Goal: Task Accomplishment & Management: Use online tool/utility

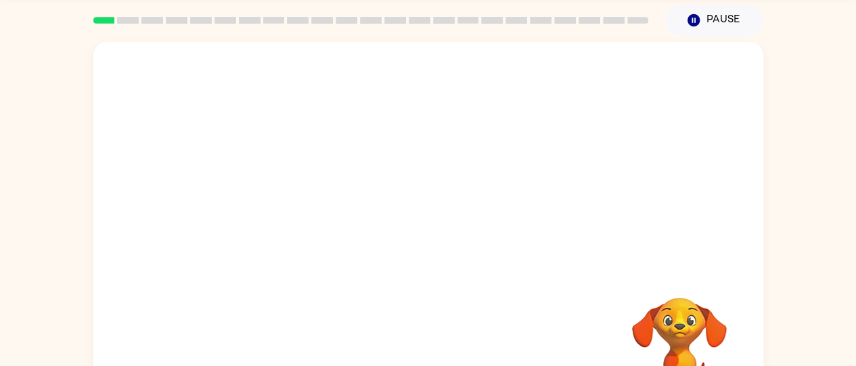
scroll to position [47, 0]
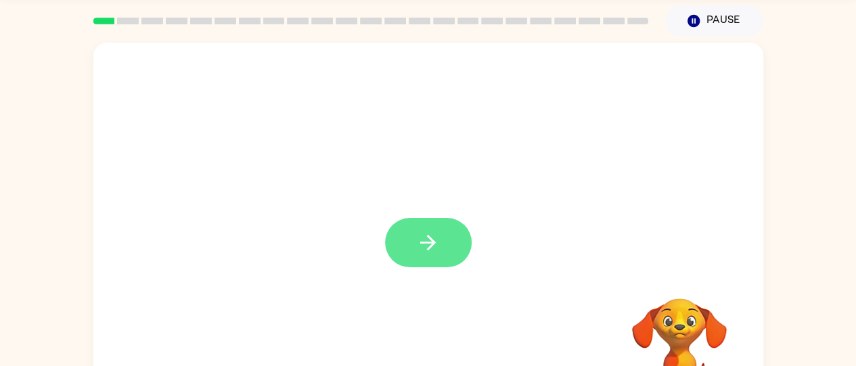
click at [426, 246] on icon "button" at bounding box center [428, 243] width 24 height 24
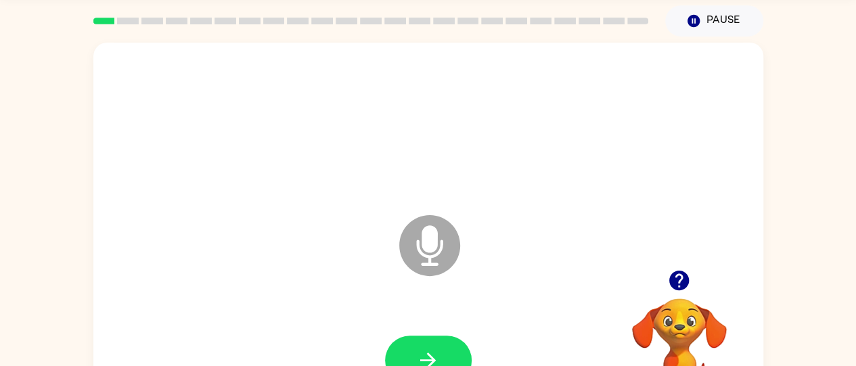
scroll to position [110, 0]
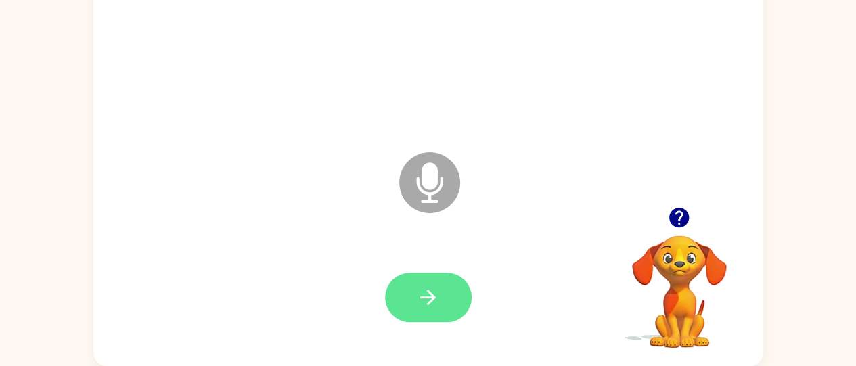
click at [448, 288] on button "button" at bounding box center [428, 297] width 87 height 49
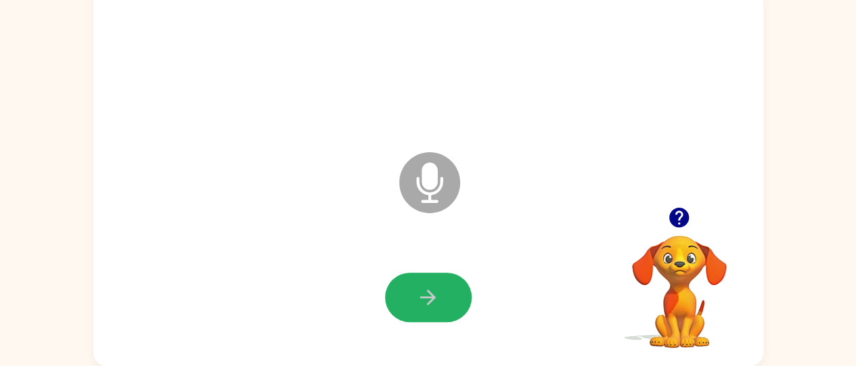
click at [448, 288] on button "button" at bounding box center [428, 297] width 87 height 49
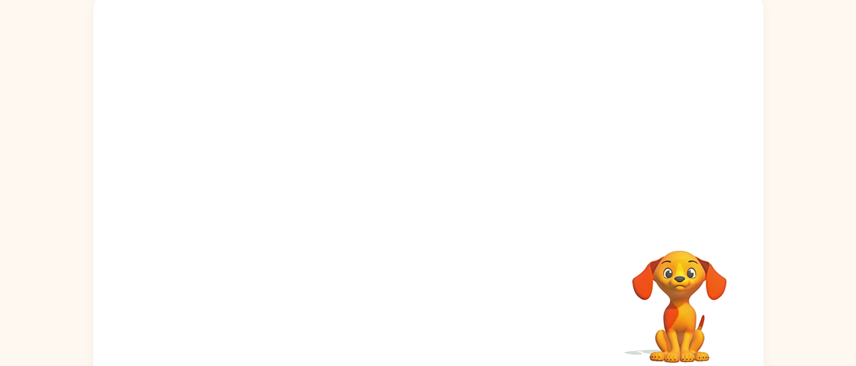
scroll to position [110, 0]
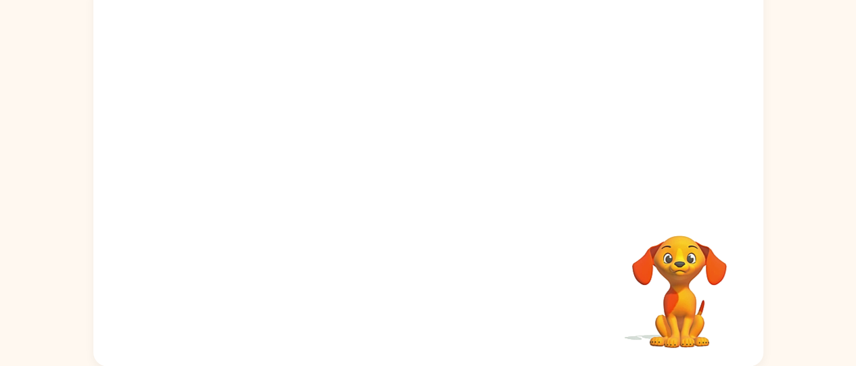
click at [93, 129] on video "Your browser must support playing .mp4 files to use Literably. Please try using…" at bounding box center [428, 93] width 670 height 227
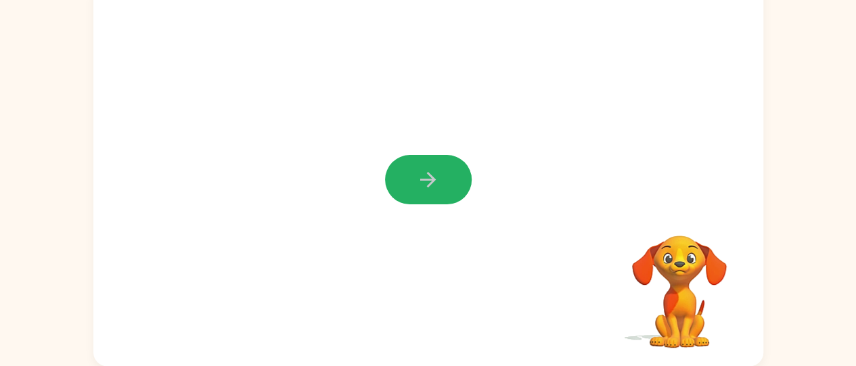
click at [433, 175] on icon "button" at bounding box center [428, 180] width 24 height 24
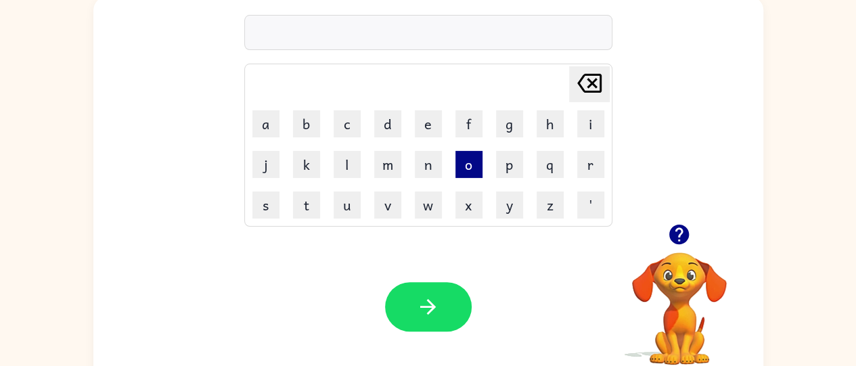
scroll to position [95, 0]
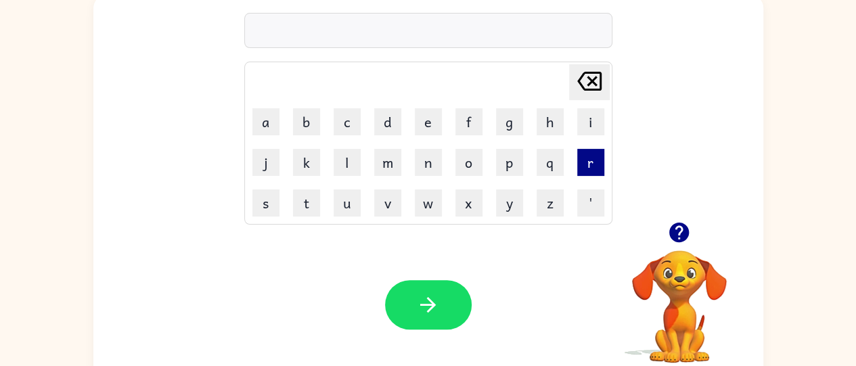
click at [588, 169] on button "r" at bounding box center [590, 162] width 27 height 27
click at [386, 164] on button "m" at bounding box center [387, 162] width 27 height 27
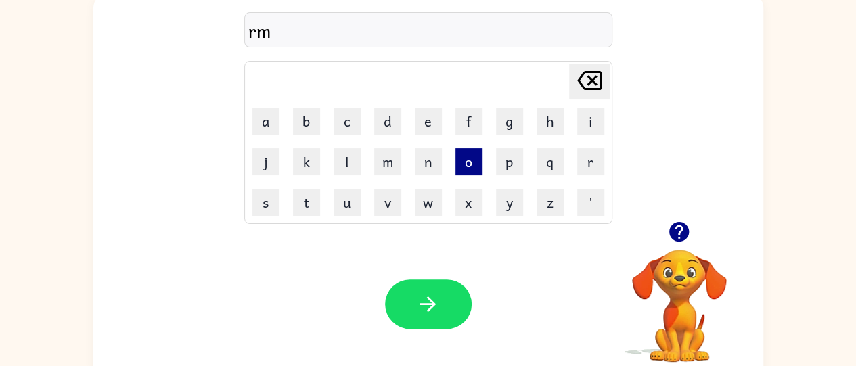
click at [467, 169] on button "o" at bounding box center [469, 161] width 27 height 27
click at [354, 115] on button "c" at bounding box center [347, 121] width 27 height 27
click at [309, 162] on button "k" at bounding box center [306, 161] width 27 height 27
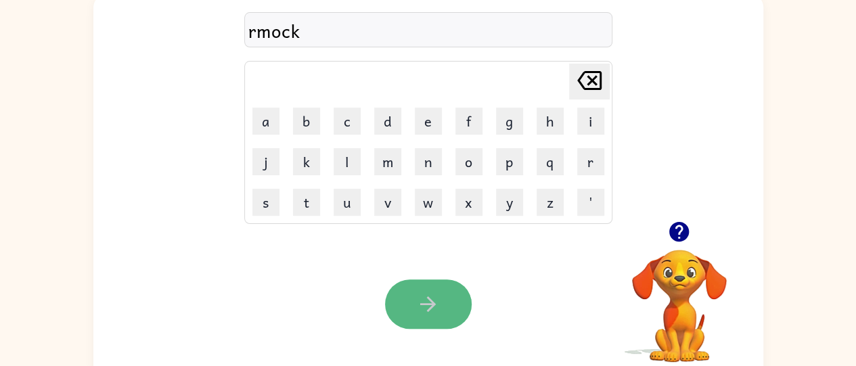
click at [411, 291] on button "button" at bounding box center [428, 304] width 87 height 49
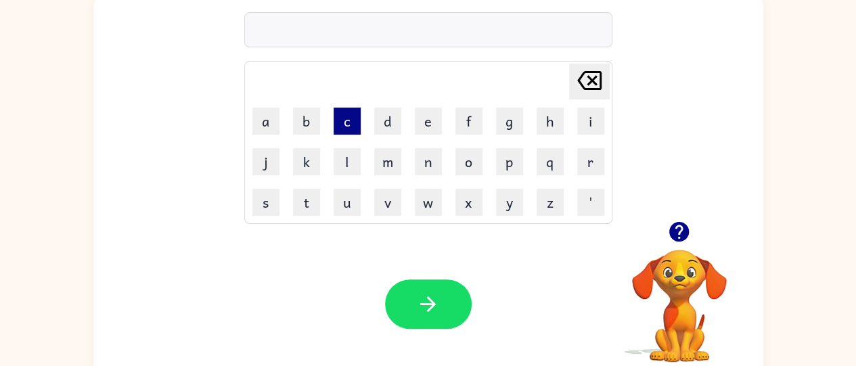
click at [346, 115] on button "c" at bounding box center [347, 121] width 27 height 27
click at [578, 88] on icon "[PERSON_NAME] last character input" at bounding box center [589, 80] width 32 height 32
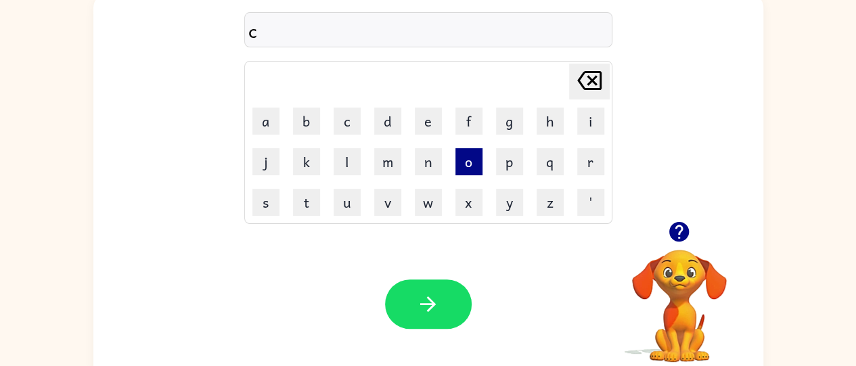
click at [477, 163] on button "o" at bounding box center [469, 161] width 27 height 27
click at [432, 155] on button "n" at bounding box center [428, 161] width 27 height 27
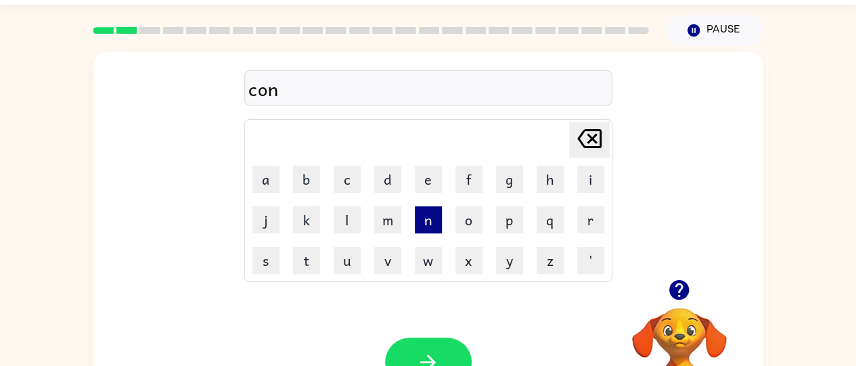
scroll to position [32, 0]
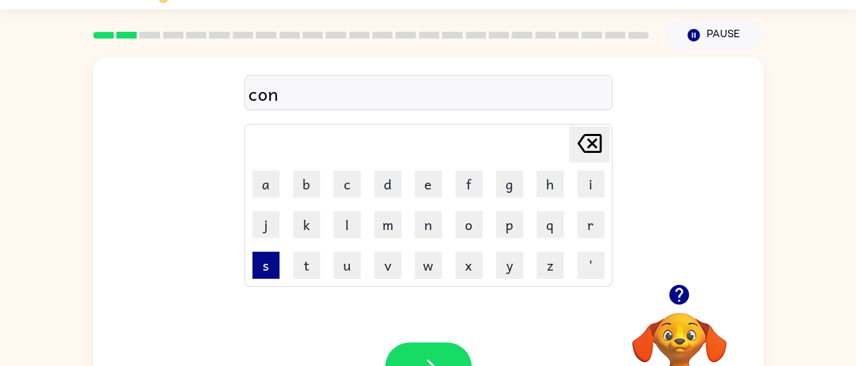
click at [265, 273] on button "s" at bounding box center [265, 265] width 27 height 27
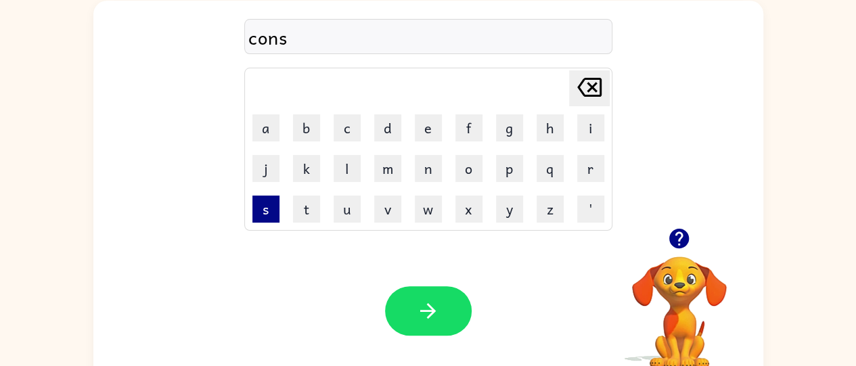
scroll to position [89, 0]
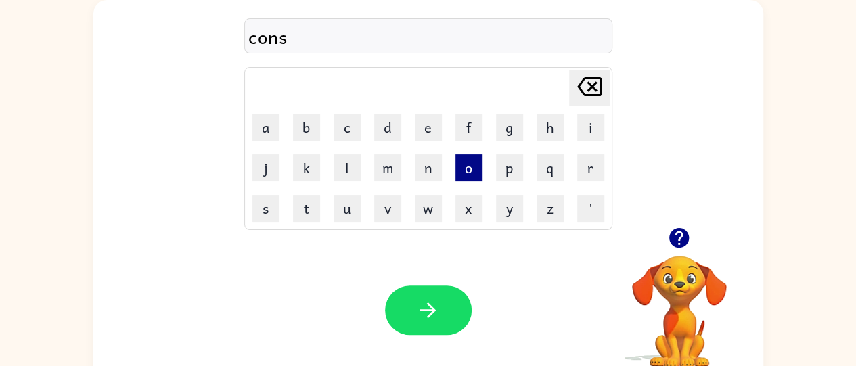
click at [472, 173] on button "o" at bounding box center [469, 167] width 27 height 27
click at [351, 162] on button "l" at bounding box center [347, 167] width 27 height 27
click at [389, 127] on button "d" at bounding box center [387, 127] width 27 height 27
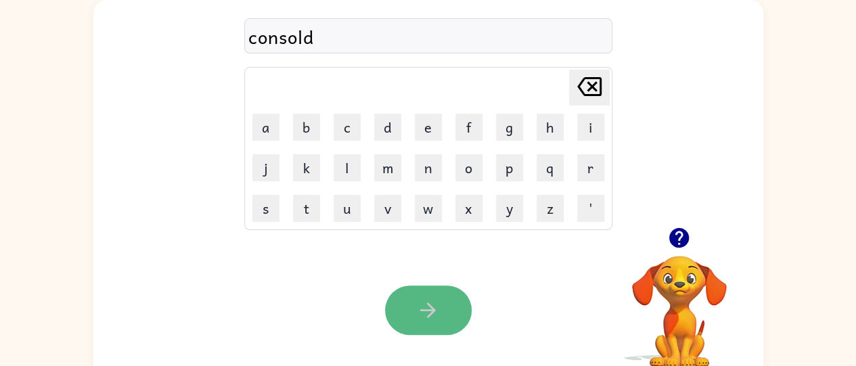
click at [414, 322] on button "button" at bounding box center [428, 310] width 87 height 49
click at [419, 314] on icon "button" at bounding box center [428, 310] width 24 height 24
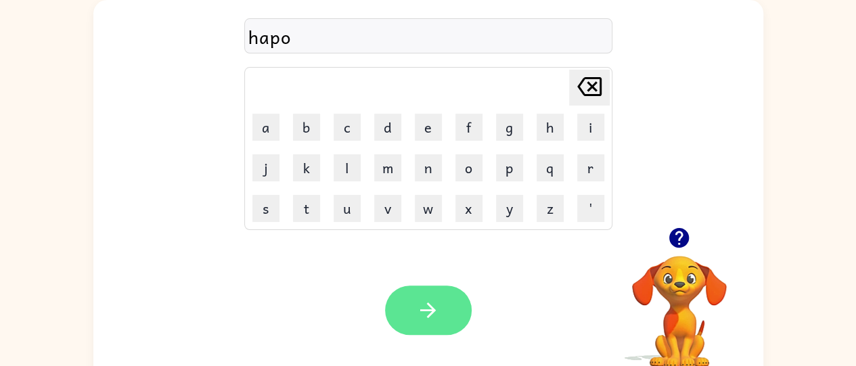
click at [404, 293] on button "button" at bounding box center [428, 310] width 87 height 49
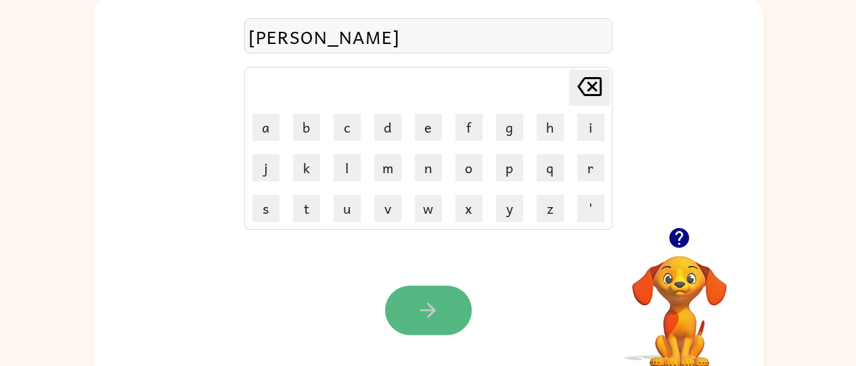
click at [421, 300] on icon "button" at bounding box center [428, 310] width 24 height 24
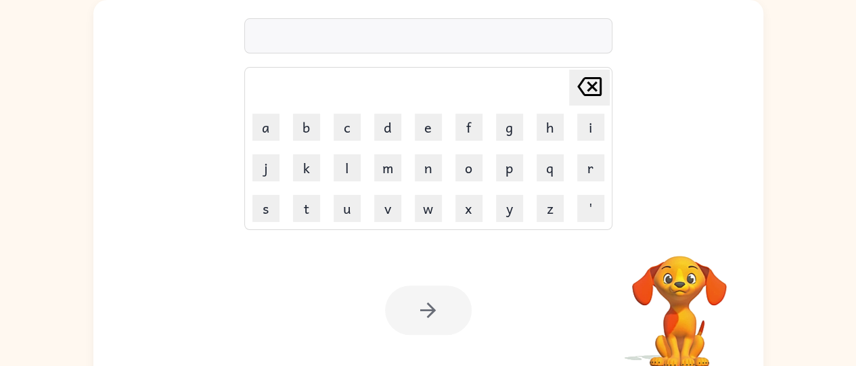
click at [513, 287] on div "Your browser must support playing .mp4 files to use Literably. Please try using…" at bounding box center [428, 310] width 670 height 152
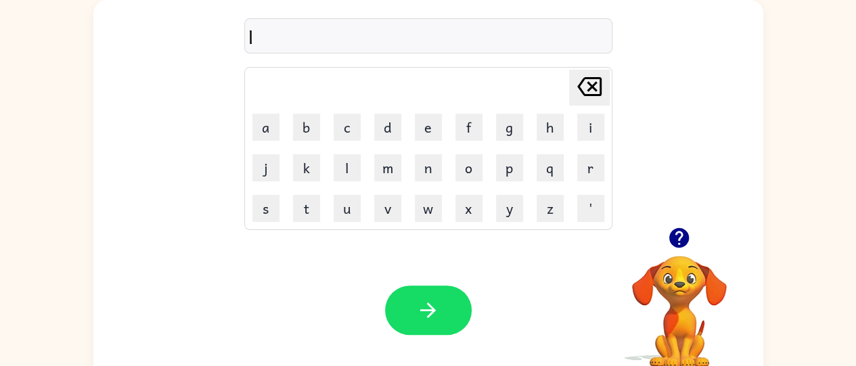
click at [208, 351] on div "Your browser must support playing .mp4 files to use Literably. Please try using…" at bounding box center [428, 310] width 670 height 152
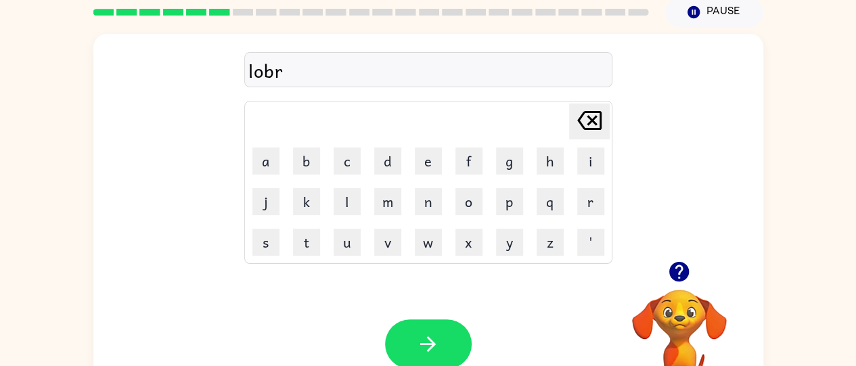
scroll to position [83, 0]
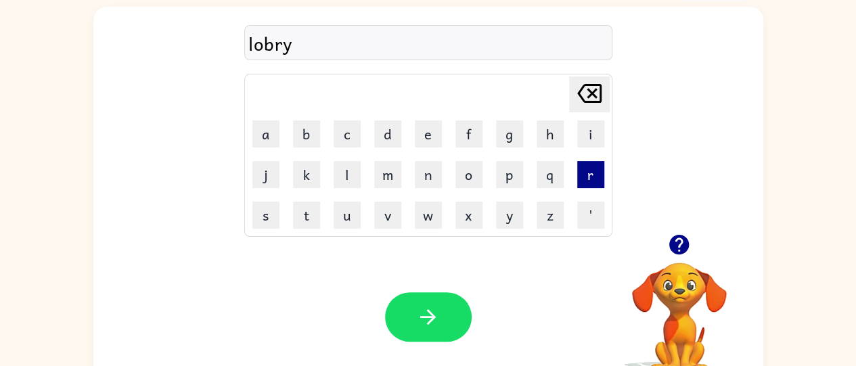
click at [590, 185] on button "r" at bounding box center [590, 174] width 27 height 27
click at [391, 131] on button "d" at bounding box center [387, 133] width 27 height 27
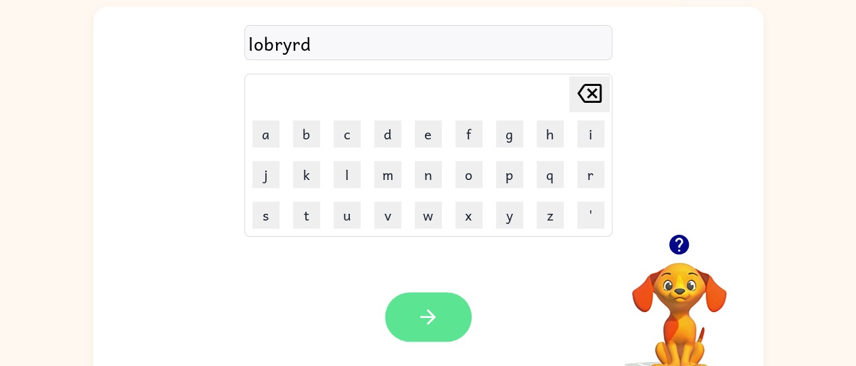
click at [417, 321] on icon "button" at bounding box center [428, 317] width 24 height 24
click at [410, 314] on button "button" at bounding box center [428, 316] width 87 height 49
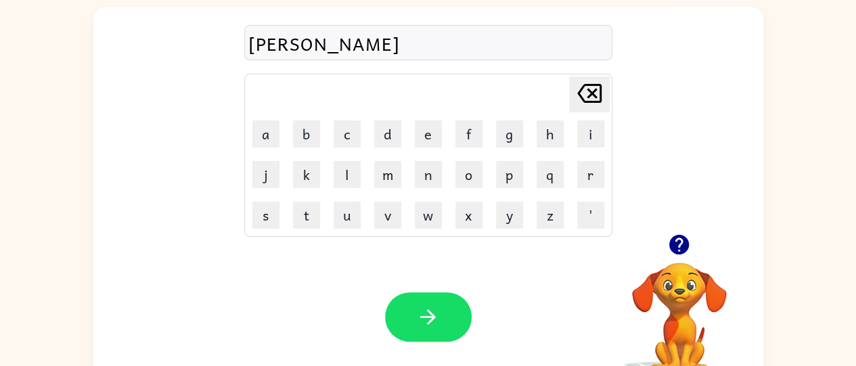
click at [585, 87] on icon "Delete Delete last character input" at bounding box center [589, 93] width 32 height 32
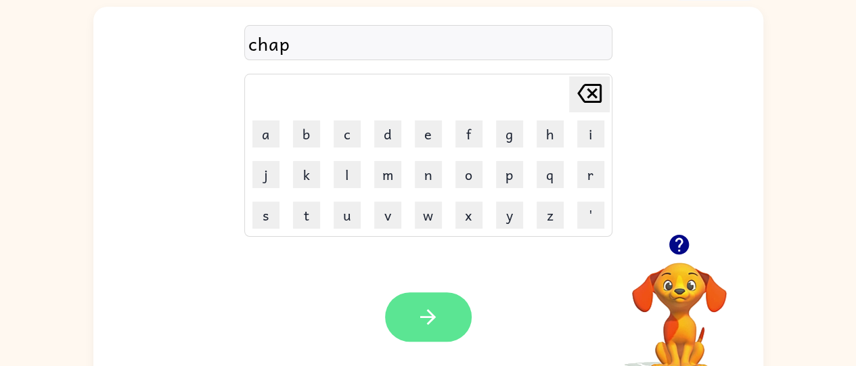
click at [443, 336] on button "button" at bounding box center [428, 316] width 87 height 49
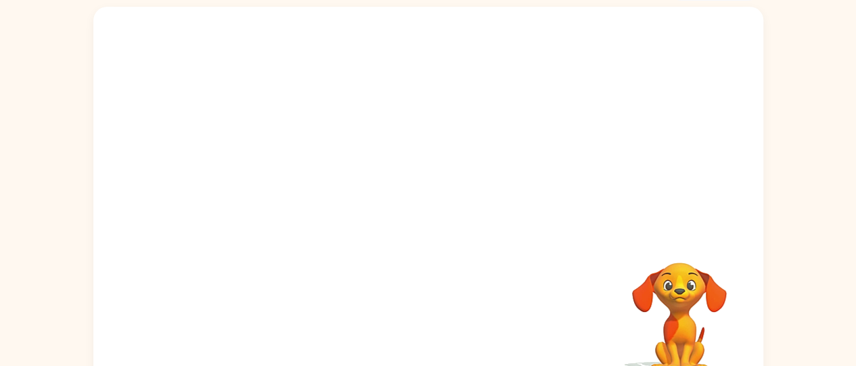
click at [463, 119] on video "Your browser must support playing .mp4 files to use Literably. Please try using…" at bounding box center [428, 120] width 670 height 227
click at [265, 133] on video "Your browser must support playing .mp4 files to use Literably. Please try using…" at bounding box center [428, 120] width 670 height 227
click at [403, 213] on div at bounding box center [428, 206] width 87 height 49
click at [437, 215] on div at bounding box center [428, 206] width 87 height 49
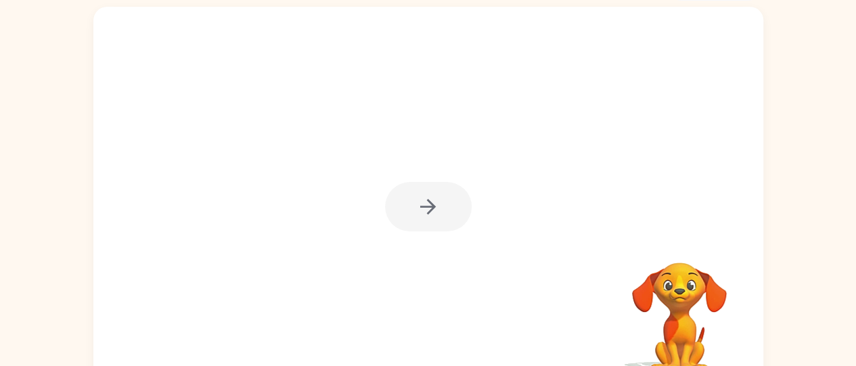
click at [427, 209] on div at bounding box center [428, 206] width 87 height 49
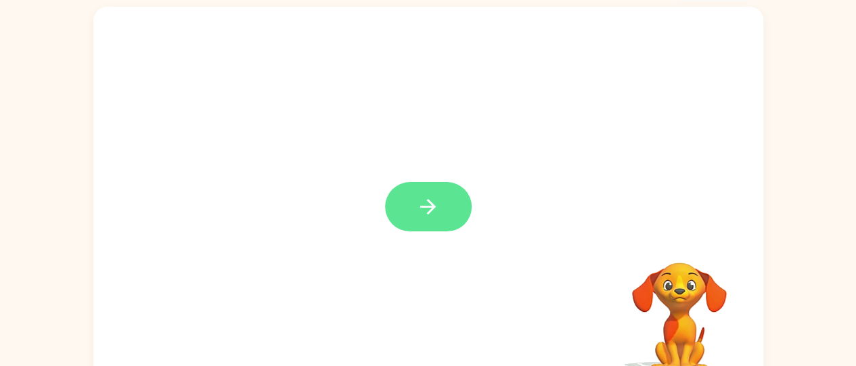
click at [429, 198] on icon "button" at bounding box center [428, 207] width 24 height 24
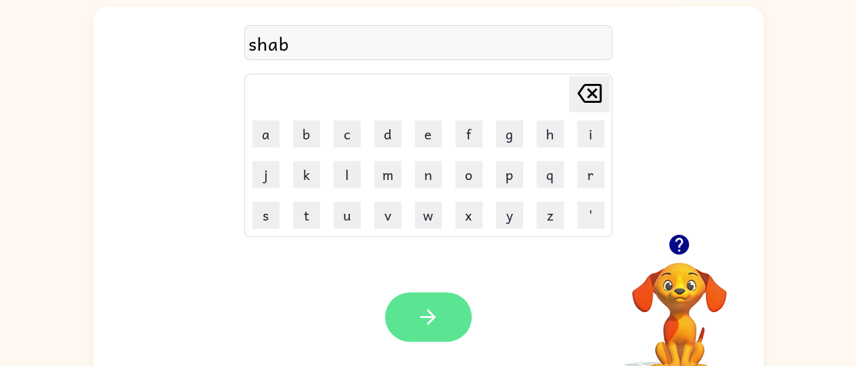
click at [420, 311] on icon "button" at bounding box center [428, 317] width 24 height 24
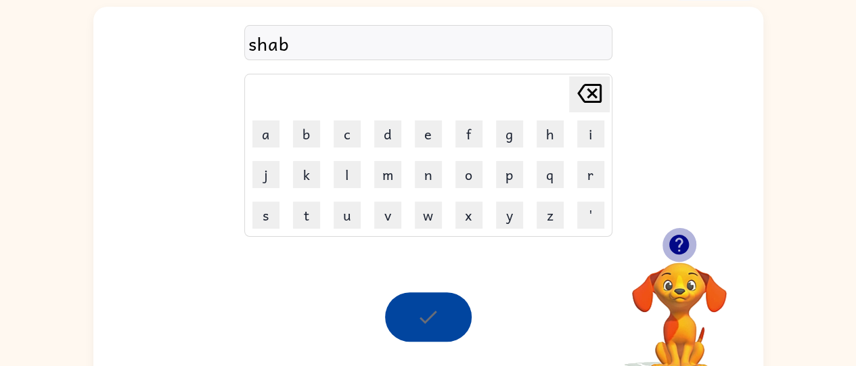
click at [682, 242] on icon "button" at bounding box center [679, 245] width 24 height 24
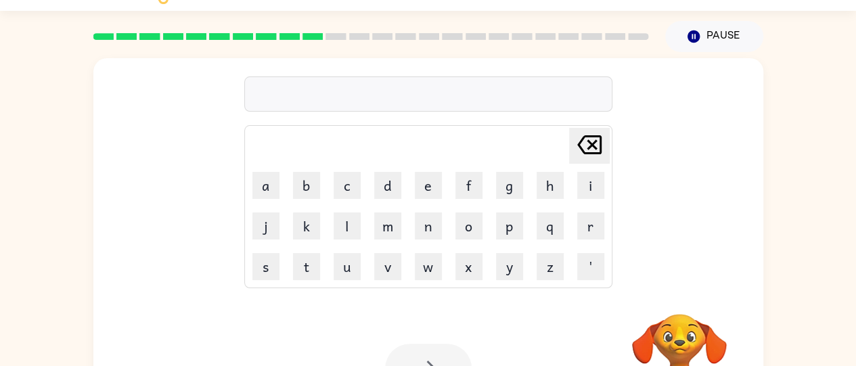
scroll to position [28, 0]
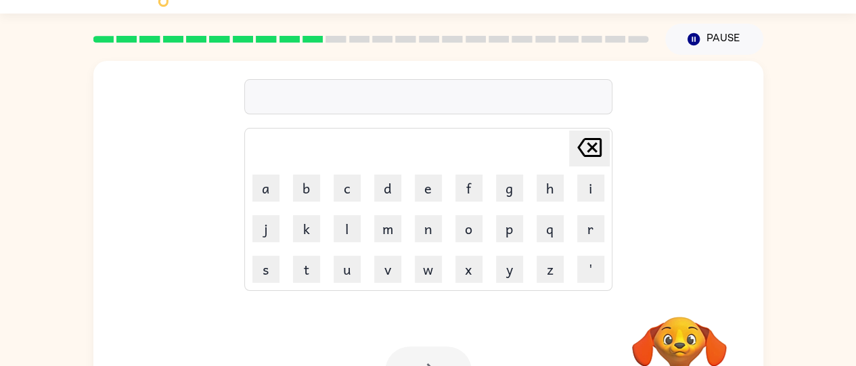
click at [366, 100] on div at bounding box center [428, 96] width 368 height 35
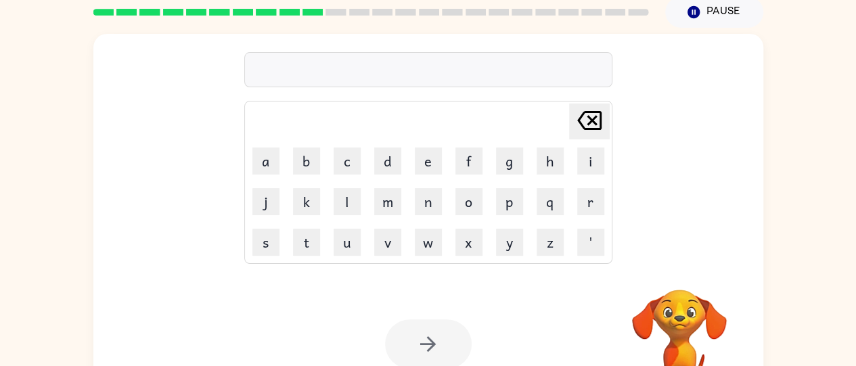
drag, startPoint x: 407, startPoint y: 190, endPoint x: 533, endPoint y: -48, distance: 269.5
click at [533, 0] on html "Elijah Martin ( Logout ) Pause Pause Delete Delete last character input a b c d…" at bounding box center [428, 182] width 856 height 476
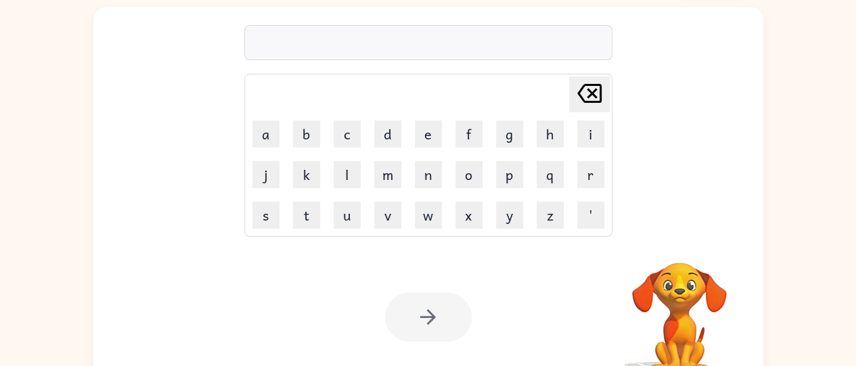
scroll to position [110, 0]
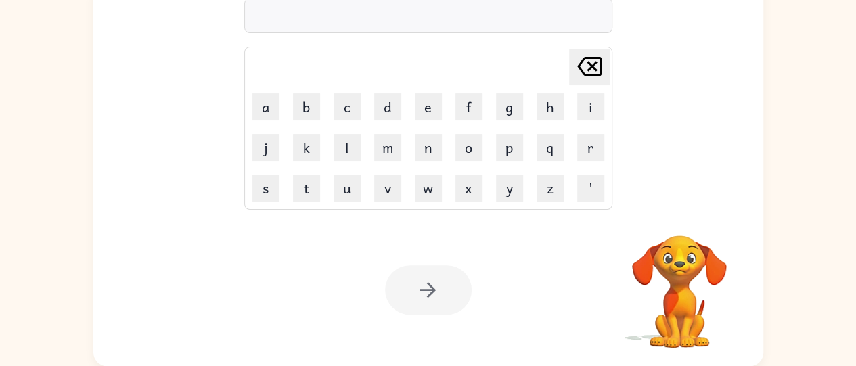
click at [692, 81] on div "Delete Delete last character input a b c d e f g h i j k l m n o p q r s t u v …" at bounding box center [428, 93] width 670 height 227
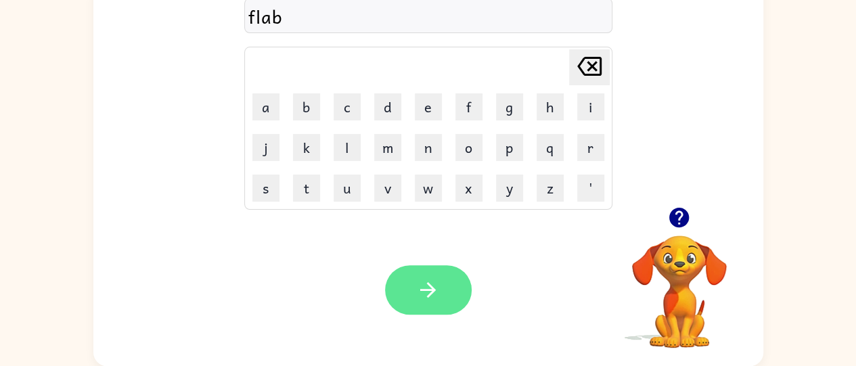
click at [415, 291] on button "button" at bounding box center [428, 289] width 87 height 49
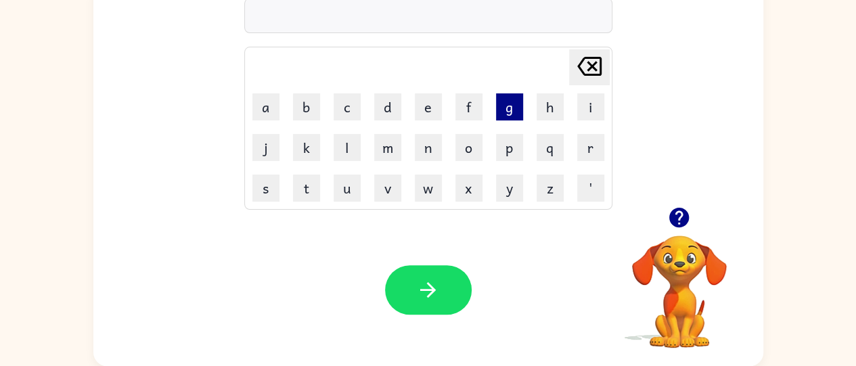
click at [517, 111] on button "g" at bounding box center [509, 106] width 27 height 27
click at [596, 158] on button "r" at bounding box center [590, 147] width 27 height 27
click at [265, 110] on button "a" at bounding box center [265, 106] width 27 height 27
click at [422, 156] on button "n" at bounding box center [428, 147] width 27 height 27
click at [347, 104] on button "c" at bounding box center [347, 106] width 27 height 27
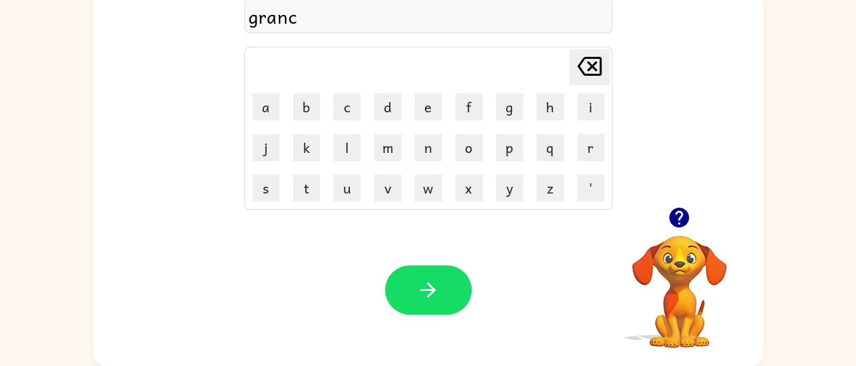
click at [320, 275] on div "Your browser must support playing .mp4 files to use Literably. Please try using…" at bounding box center [428, 290] width 670 height 152
click at [288, 236] on div "Your browser must support playing .mp4 files to use Literably. Please try using…" at bounding box center [428, 290] width 670 height 152
click at [274, 253] on div "Your browser must support playing .mp4 files to use Literably. Please try using…" at bounding box center [428, 290] width 670 height 152
click at [192, 223] on div "Your browser must support playing .mp4 files to use Literably. Please try using…" at bounding box center [428, 290] width 670 height 152
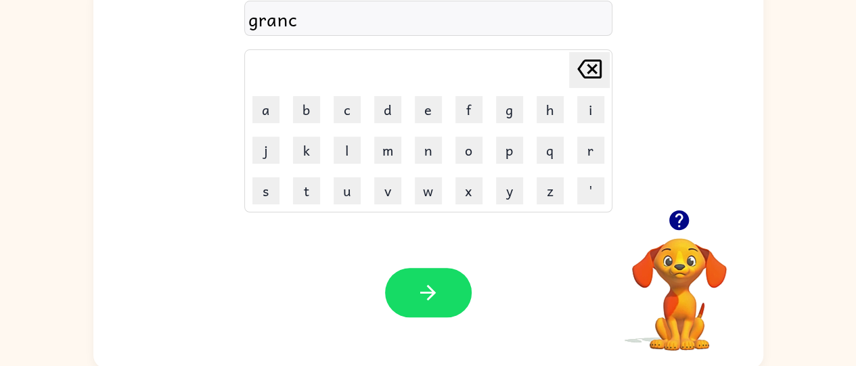
click at [264, 253] on div "Your browser must support playing .mp4 files to use Literably. Please try using…" at bounding box center [428, 293] width 670 height 152
click at [230, 245] on div "Your browser must support playing .mp4 files to use Literably. Please try using…" at bounding box center [428, 293] width 670 height 152
click at [252, 241] on div "Your browser must support playing .mp4 files to use Literably. Please try using…" at bounding box center [428, 293] width 670 height 152
click at [274, 245] on div "Your browser must support playing .mp4 files to use Literably. Please try using…" at bounding box center [428, 293] width 670 height 152
click at [276, 242] on div "Your browser must support playing .mp4 files to use Literably. Please try using…" at bounding box center [428, 293] width 670 height 152
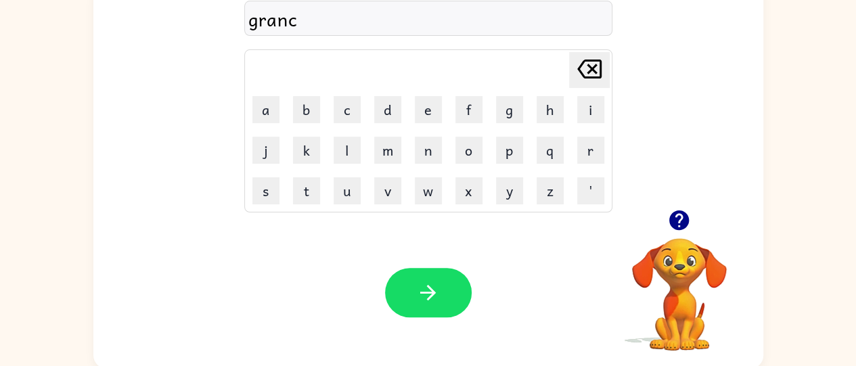
click at [287, 252] on div "Your browser must support playing .mp4 files to use Literably. Please try using…" at bounding box center [428, 293] width 670 height 152
click at [265, 250] on div "Your browser must support playing .mp4 files to use Literably. Please try using…" at bounding box center [428, 293] width 670 height 152
click at [259, 255] on div "Your browser must support playing .mp4 files to use Literably. Please try using…" at bounding box center [428, 293] width 670 height 152
click at [251, 256] on div "Your browser must support playing .mp4 files to use Literably. Please try using…" at bounding box center [428, 293] width 670 height 152
click at [252, 255] on div "Your browser must support playing .mp4 files to use Literably. Please try using…" at bounding box center [428, 293] width 670 height 152
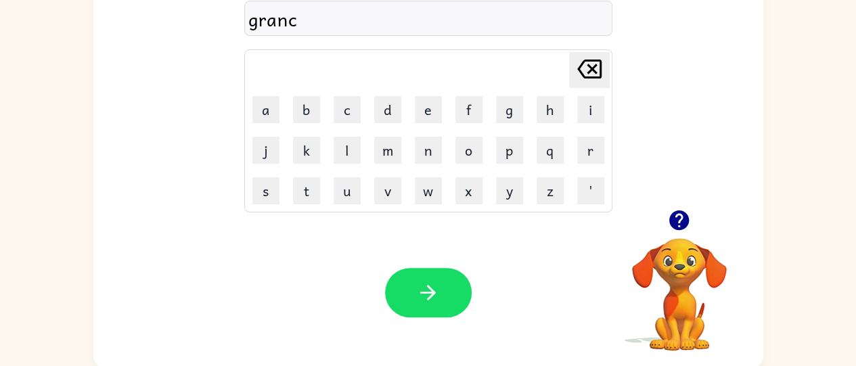
click at [246, 246] on div "Your browser must support playing .mp4 files to use Literably. Please try using…" at bounding box center [428, 293] width 670 height 152
click at [268, 252] on div "Your browser must support playing .mp4 files to use Literably. Please try using…" at bounding box center [428, 293] width 670 height 152
click at [271, 257] on div "Your browser must support playing .mp4 files to use Literably. Please try using…" at bounding box center [428, 293] width 670 height 152
click at [275, 263] on div "Your browser must support playing .mp4 files to use Literably. Please try using…" at bounding box center [428, 293] width 670 height 152
click at [274, 264] on div "Your browser must support playing .mp4 files to use Literably. Please try using…" at bounding box center [428, 293] width 670 height 152
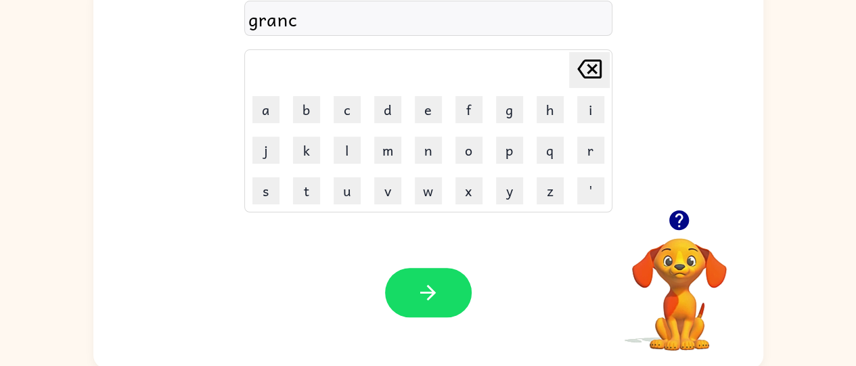
click at [265, 261] on div "Your browser must support playing .mp4 files to use Literably. Please try using…" at bounding box center [428, 293] width 670 height 152
click at [259, 260] on div "Your browser must support playing .mp4 files to use Literably. Please try using…" at bounding box center [428, 293] width 670 height 152
click at [264, 255] on div "Your browser must support playing .mp4 files to use Literably. Please try using…" at bounding box center [428, 293] width 670 height 152
click at [267, 257] on div "Your browser must support playing .mp4 files to use Literably. Please try using…" at bounding box center [428, 293] width 670 height 152
click at [273, 256] on div "Your browser must support playing .mp4 files to use Literably. Please try using…" at bounding box center [428, 293] width 670 height 152
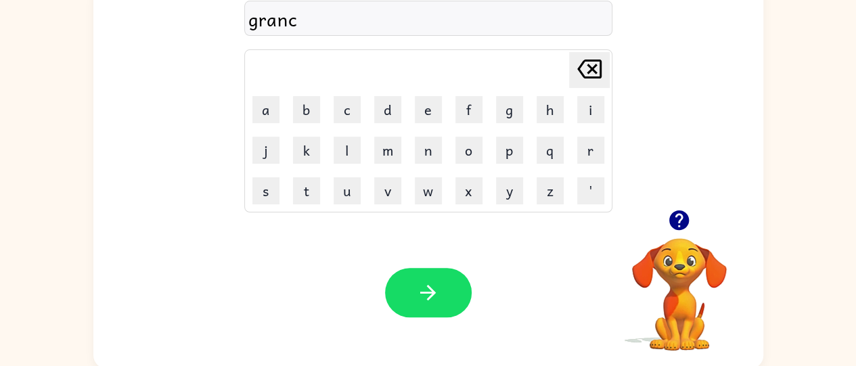
click at [275, 252] on div "Your browser must support playing .mp4 files to use Literably. Please try using…" at bounding box center [428, 293] width 670 height 152
click at [273, 250] on div "Your browser must support playing .mp4 files to use Literably. Please try using…" at bounding box center [428, 293] width 670 height 152
click at [276, 255] on div "Your browser must support playing .mp4 files to use Literably. Please try using…" at bounding box center [428, 293] width 670 height 152
click at [292, 255] on div "Your browser must support playing .mp4 files to use Literably. Please try using…" at bounding box center [428, 293] width 670 height 152
click at [551, 123] on button "h" at bounding box center [550, 109] width 27 height 27
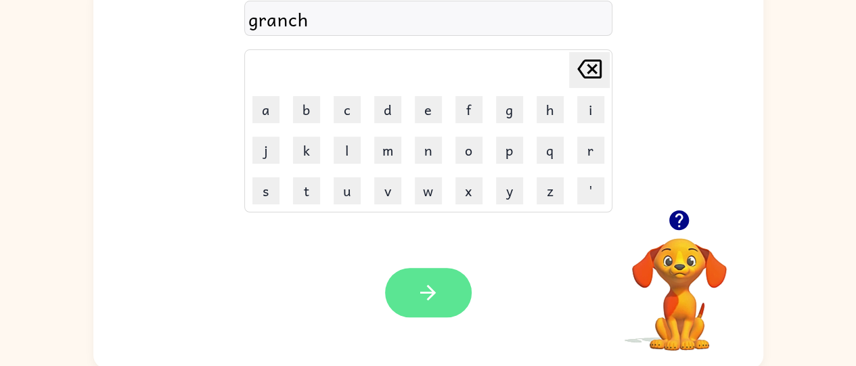
click at [428, 293] on icon "button" at bounding box center [428, 293] width 16 height 16
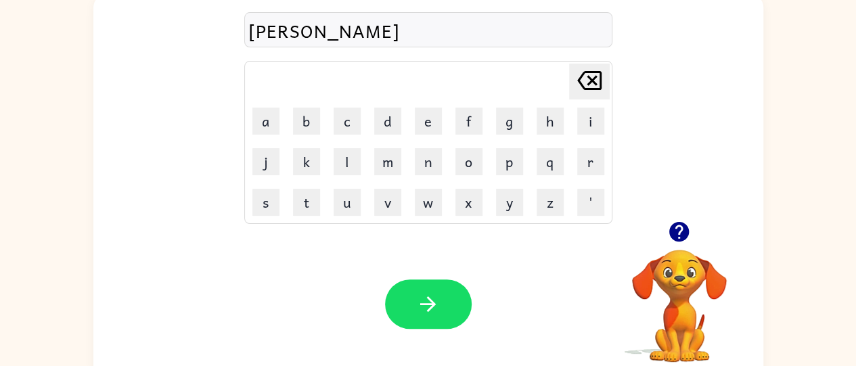
scroll to position [94, 0]
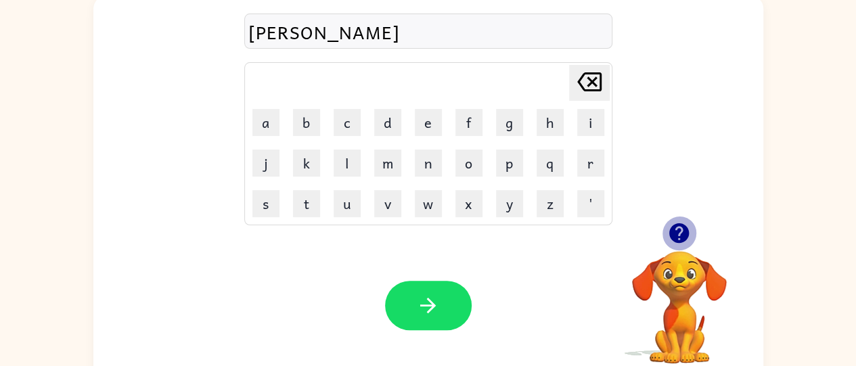
click at [673, 234] on icon "button" at bounding box center [679, 233] width 20 height 20
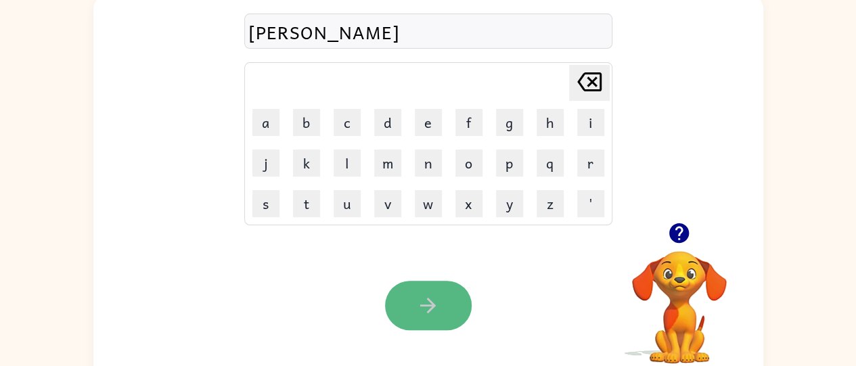
click at [437, 303] on icon "button" at bounding box center [428, 306] width 24 height 24
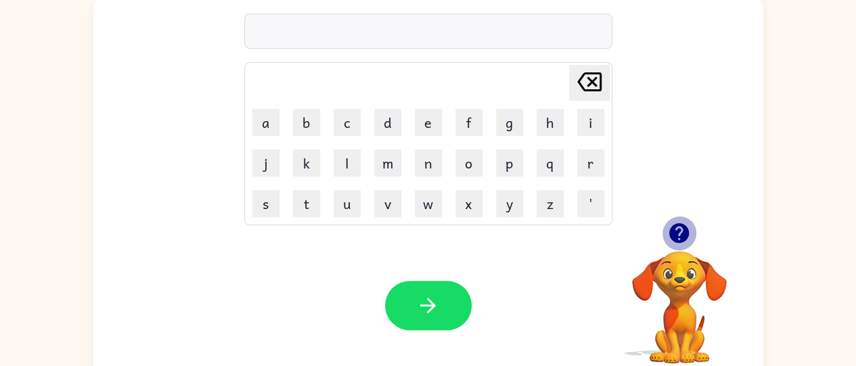
click at [678, 223] on icon "button" at bounding box center [679, 233] width 24 height 24
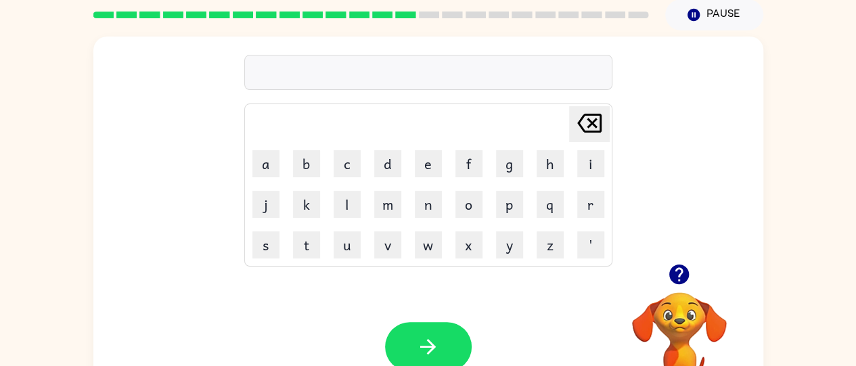
scroll to position [77, 0]
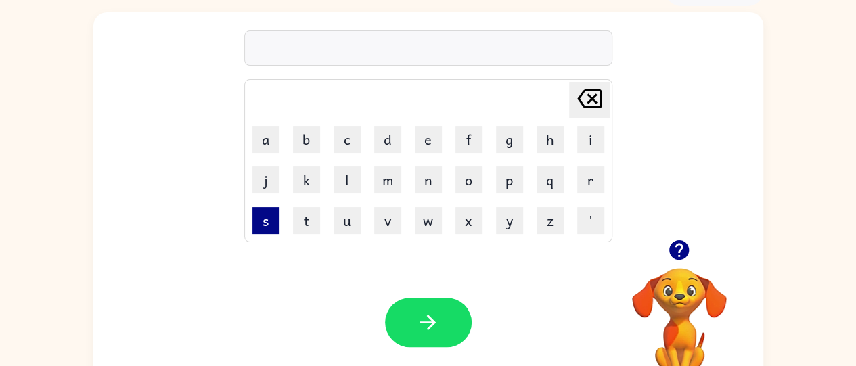
click at [257, 229] on button "s" at bounding box center [265, 220] width 27 height 27
click at [306, 229] on button "t" at bounding box center [306, 220] width 27 height 27
click at [351, 229] on button "u" at bounding box center [347, 220] width 27 height 27
click at [267, 227] on button "s" at bounding box center [265, 220] width 27 height 27
type button "s"
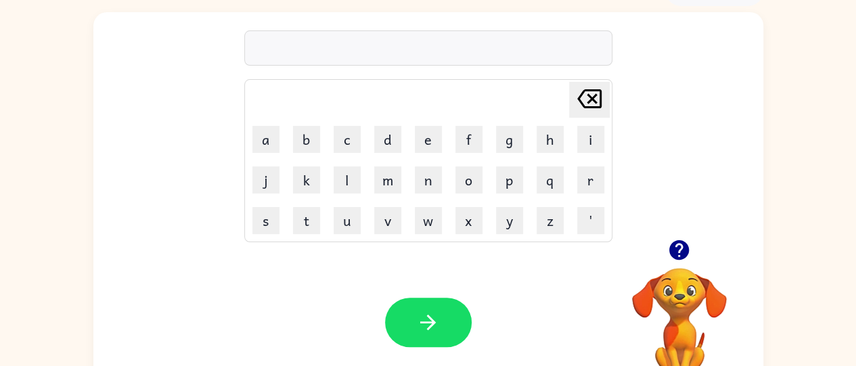
click at [676, 246] on icon "button" at bounding box center [679, 250] width 24 height 24
click at [680, 240] on icon "button" at bounding box center [679, 250] width 24 height 24
click at [672, 261] on icon "button" at bounding box center [679, 250] width 24 height 24
click at [694, 242] on button "button" at bounding box center [679, 250] width 35 height 35
click at [688, 257] on icon "button" at bounding box center [679, 250] width 24 height 24
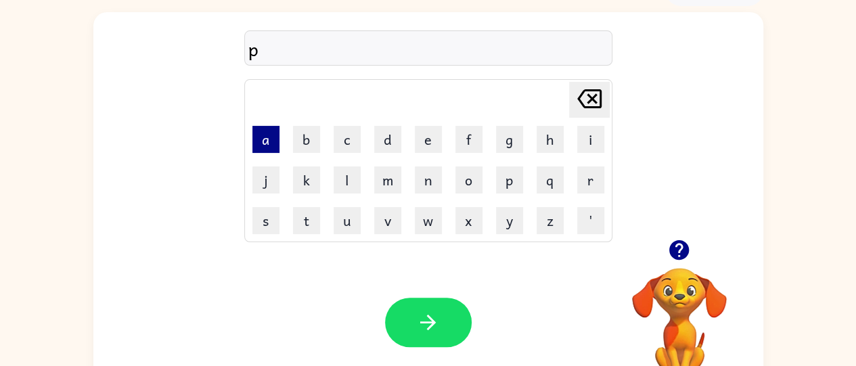
click at [268, 141] on button "a" at bounding box center [265, 139] width 27 height 27
click at [267, 229] on button "s" at bounding box center [265, 220] width 27 height 27
click at [579, 133] on button "i" at bounding box center [590, 139] width 27 height 27
click at [596, 116] on div "[PERSON_NAME] last character input" at bounding box center [589, 100] width 32 height 35
click at [541, 149] on button "h" at bounding box center [550, 139] width 27 height 27
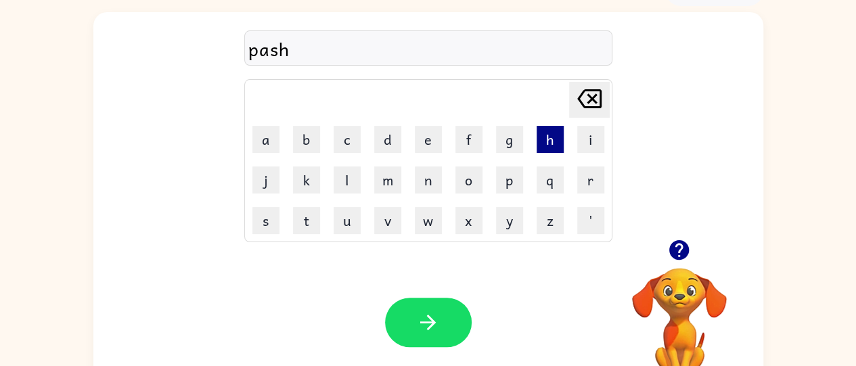
click at [551, 150] on button "h" at bounding box center [550, 139] width 27 height 27
click at [554, 143] on button "h" at bounding box center [550, 139] width 27 height 27
click at [605, 112] on button "[PERSON_NAME] last character input" at bounding box center [589, 100] width 41 height 36
click at [606, 102] on button "[PERSON_NAME] last character input" at bounding box center [589, 100] width 41 height 36
click at [600, 97] on icon at bounding box center [589, 98] width 24 height 19
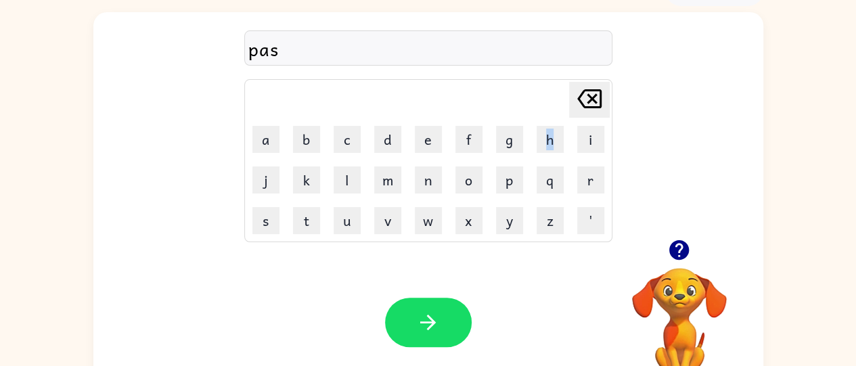
click at [606, 94] on button "[PERSON_NAME] last character input" at bounding box center [589, 100] width 41 height 36
click at [604, 94] on icon "[PERSON_NAME] last character input" at bounding box center [589, 99] width 32 height 32
click at [601, 93] on icon "[PERSON_NAME] last character input" at bounding box center [589, 99] width 32 height 32
click at [560, 143] on button "h" at bounding box center [550, 139] width 27 height 27
click at [588, 96] on icon "Delete Delete last character input" at bounding box center [589, 99] width 32 height 32
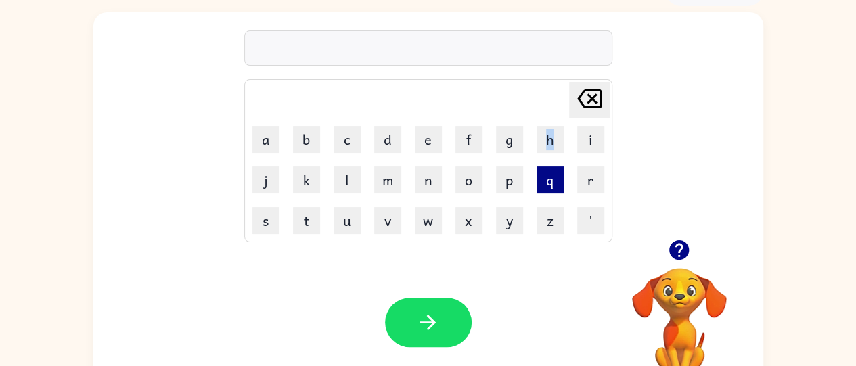
click at [551, 181] on button "q" at bounding box center [550, 180] width 27 height 27
click at [266, 133] on button "a" at bounding box center [265, 139] width 27 height 27
click at [263, 229] on button "s" at bounding box center [265, 220] width 27 height 27
click at [537, 131] on button "h" at bounding box center [550, 139] width 27 height 27
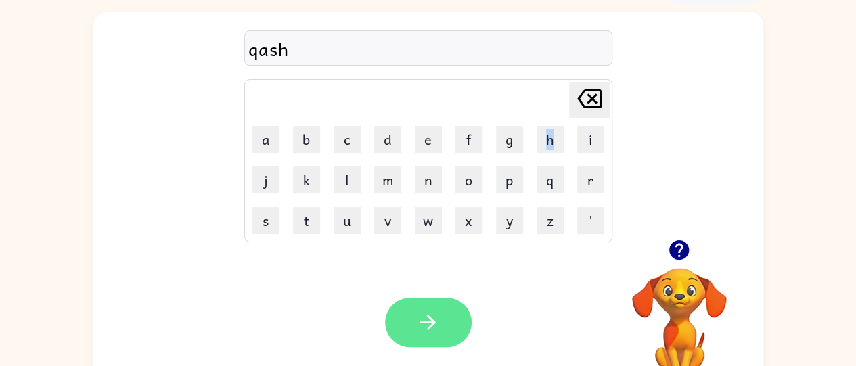
click at [410, 313] on button "button" at bounding box center [428, 322] width 87 height 49
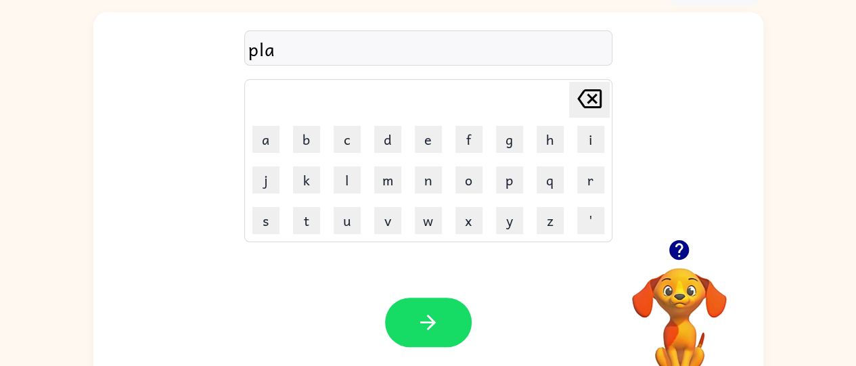
click at [692, 244] on button "button" at bounding box center [679, 250] width 35 height 35
click at [682, 248] on icon "button" at bounding box center [679, 250] width 24 height 24
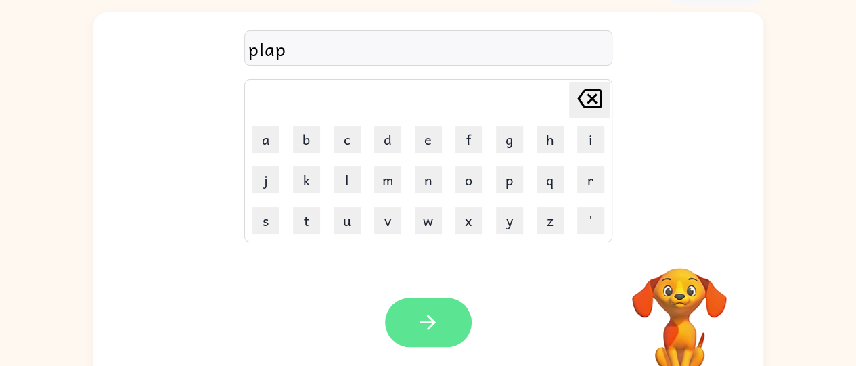
click at [427, 326] on icon "button" at bounding box center [428, 323] width 24 height 24
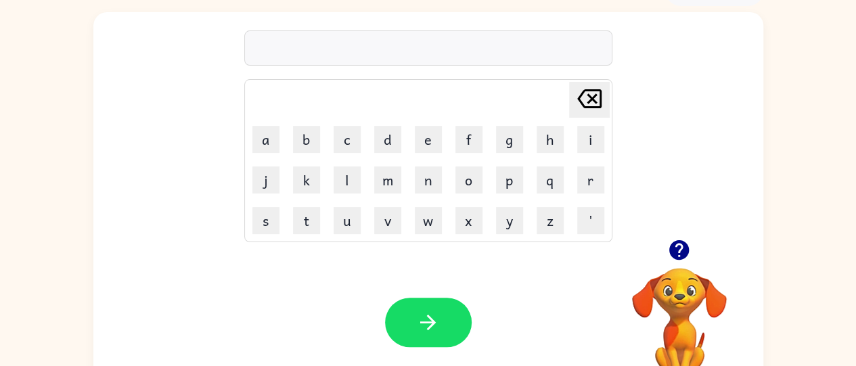
click at [682, 257] on icon "button" at bounding box center [679, 250] width 20 height 20
click at [681, 252] on icon "button" at bounding box center [679, 250] width 20 height 20
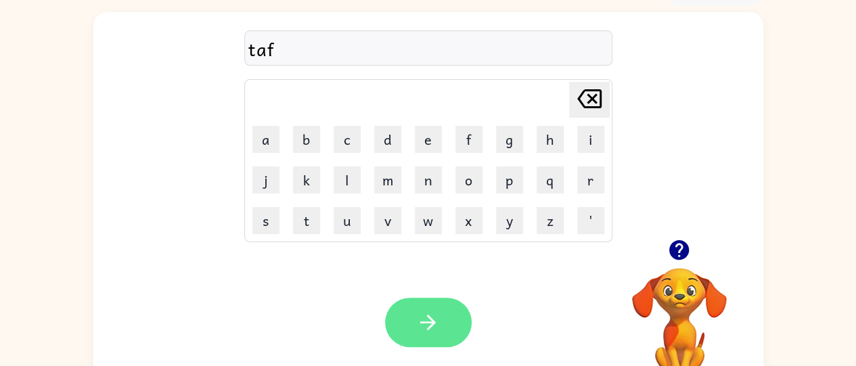
click at [405, 339] on button "button" at bounding box center [428, 322] width 87 height 49
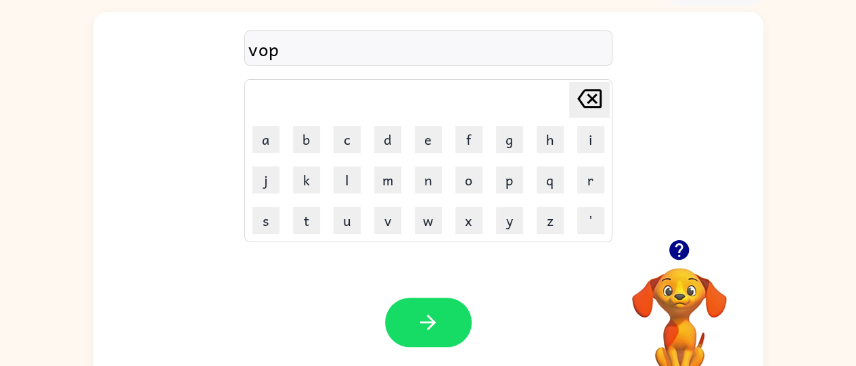
scroll to position [110, 0]
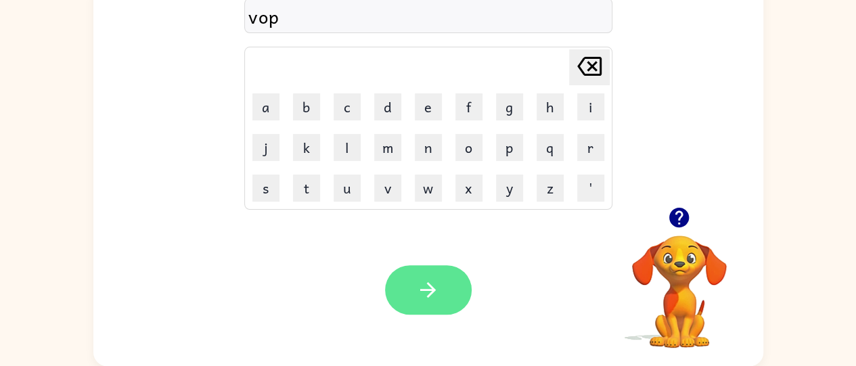
click at [410, 296] on button "button" at bounding box center [428, 289] width 87 height 49
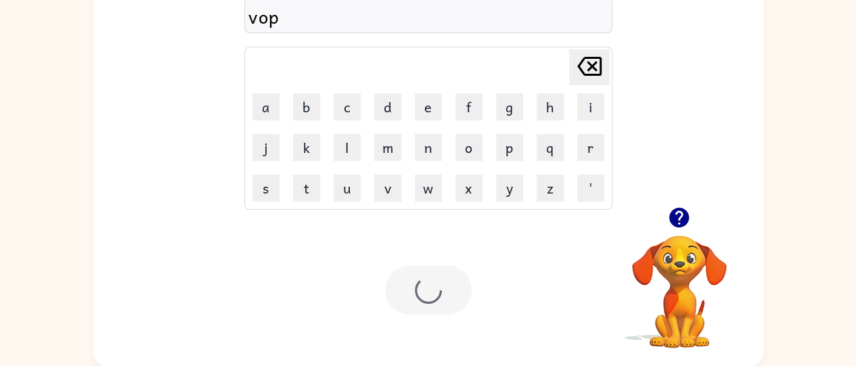
click at [408, 294] on div at bounding box center [428, 289] width 87 height 49
click at [410, 299] on div at bounding box center [428, 289] width 87 height 49
click at [416, 309] on div at bounding box center [428, 289] width 87 height 49
click at [411, 310] on div at bounding box center [428, 289] width 87 height 49
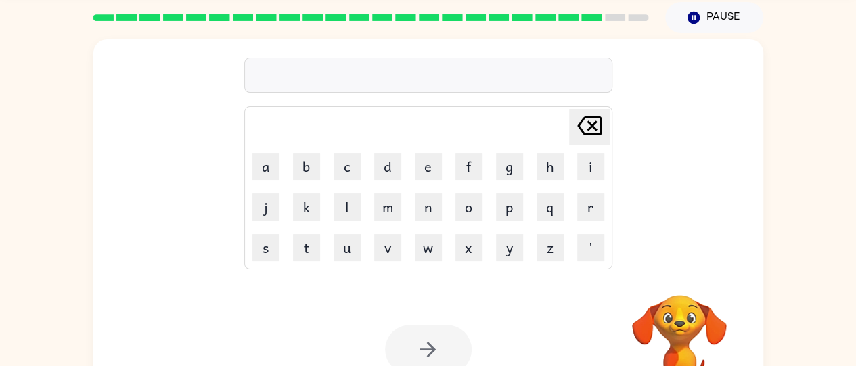
scroll to position [51, 0]
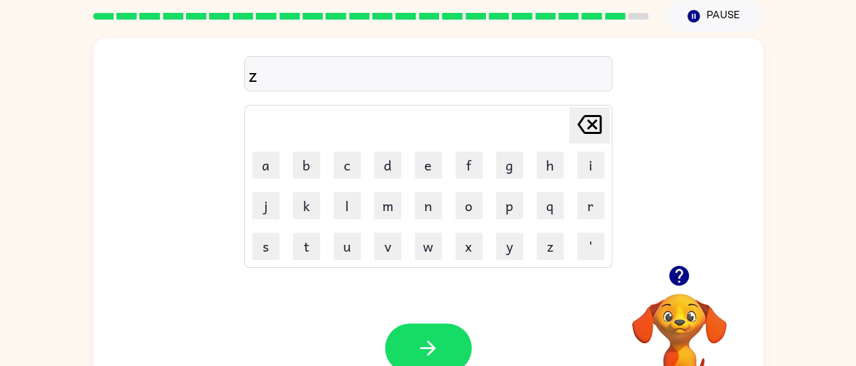
click at [677, 269] on icon "button" at bounding box center [679, 276] width 24 height 24
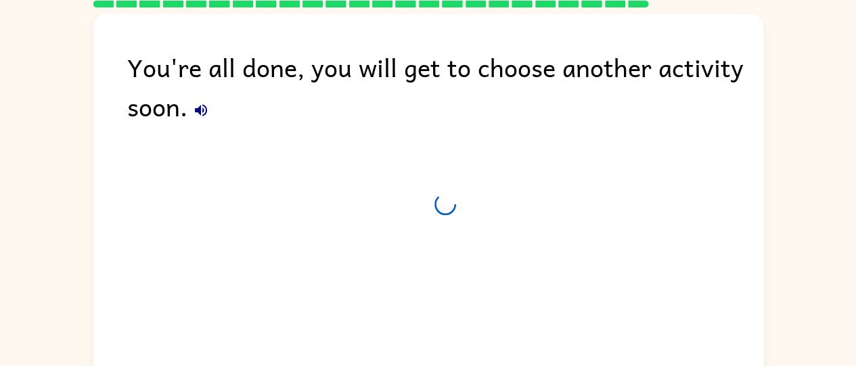
scroll to position [39, 0]
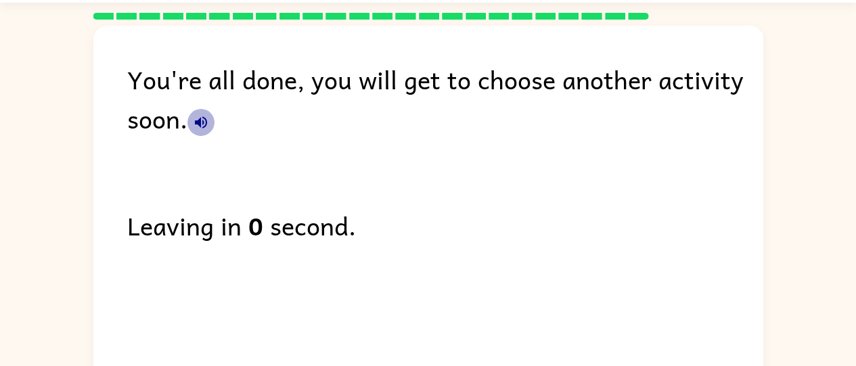
click at [198, 125] on icon "button" at bounding box center [201, 122] width 16 height 16
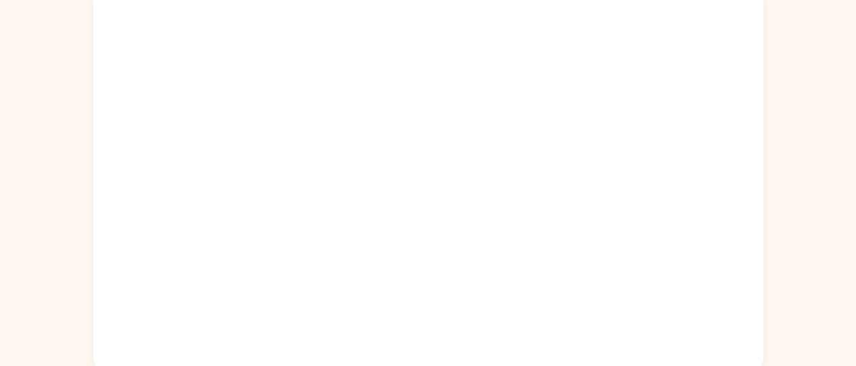
scroll to position [110, 0]
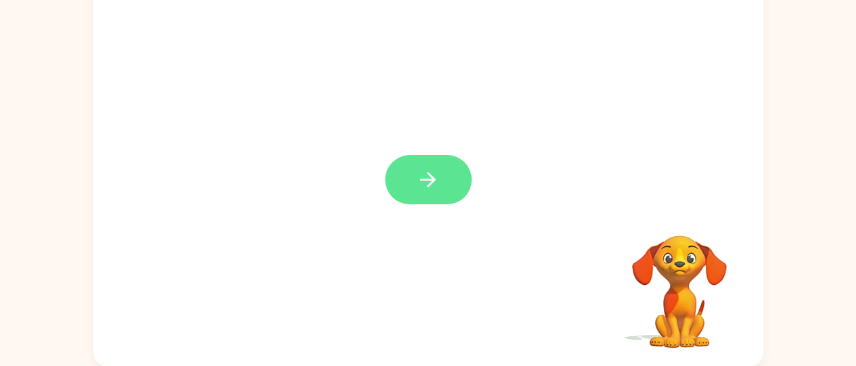
click at [435, 182] on icon "button" at bounding box center [428, 180] width 24 height 24
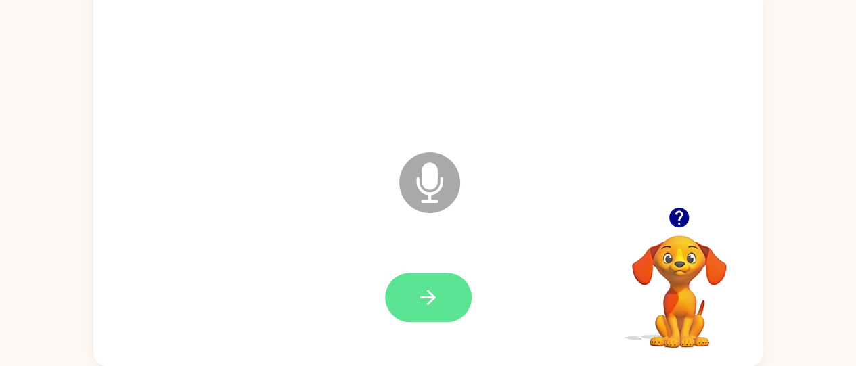
click at [430, 290] on icon "button" at bounding box center [428, 298] width 24 height 24
click at [445, 297] on button "button" at bounding box center [428, 297] width 87 height 49
click at [435, 295] on icon "button" at bounding box center [428, 298] width 24 height 24
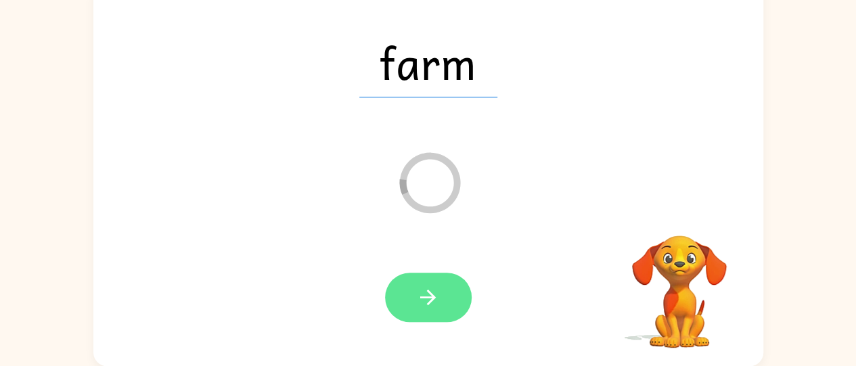
click at [434, 295] on icon "button" at bounding box center [428, 298] width 24 height 24
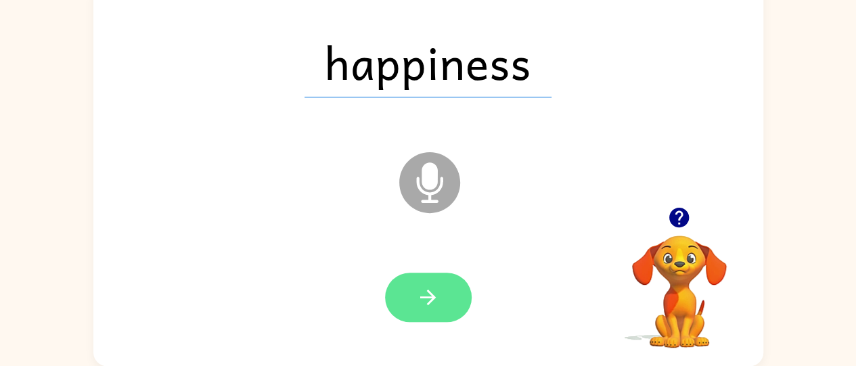
click at [422, 298] on icon "button" at bounding box center [428, 298] width 16 height 16
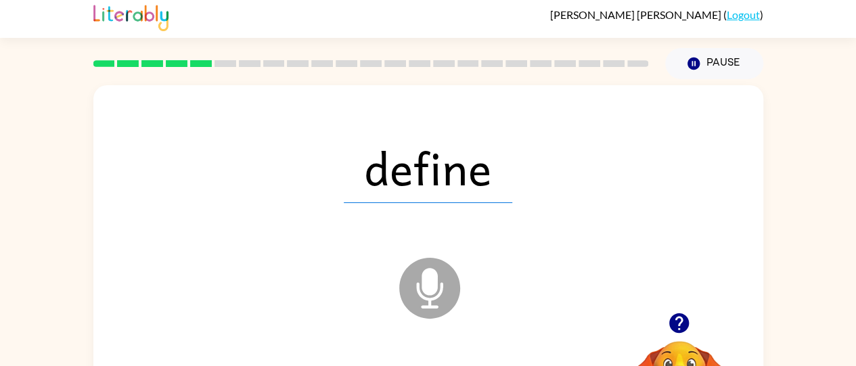
scroll to position [3, 0]
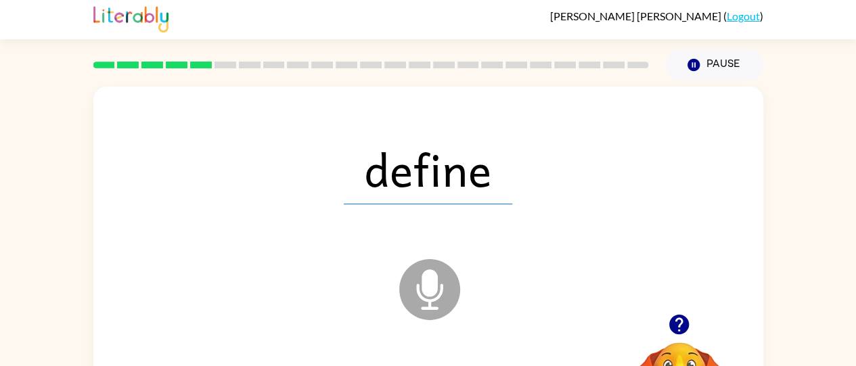
click at [99, 229] on div "define Microphone The Microphone is here when it is your turn to talk" at bounding box center [428, 280] width 670 height 386
click at [172, 244] on div "Microphone The Microphone is here when it is your turn to talk" at bounding box center [396, 255] width 578 height 49
click at [223, 69] on div at bounding box center [371, 64] width 572 height 47
click at [396, 224] on div "define Loader Your response is being sent to our graders" at bounding box center [428, 280] width 670 height 386
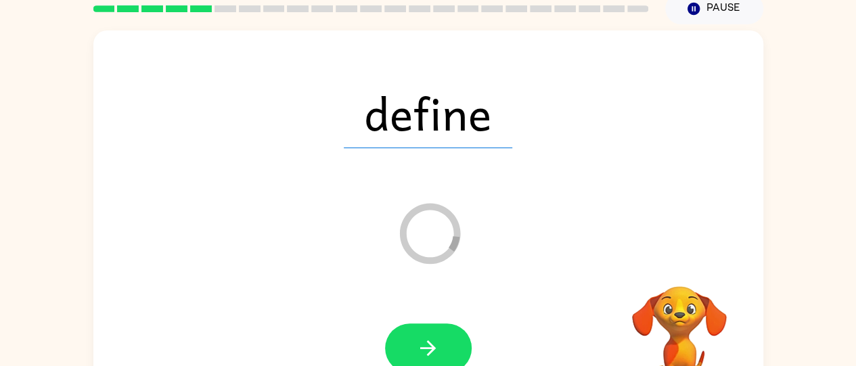
scroll to position [110, 0]
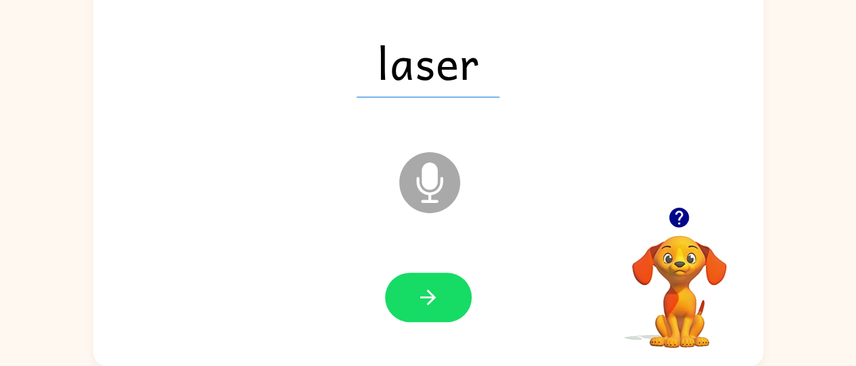
click at [684, 221] on icon "button" at bounding box center [679, 218] width 20 height 20
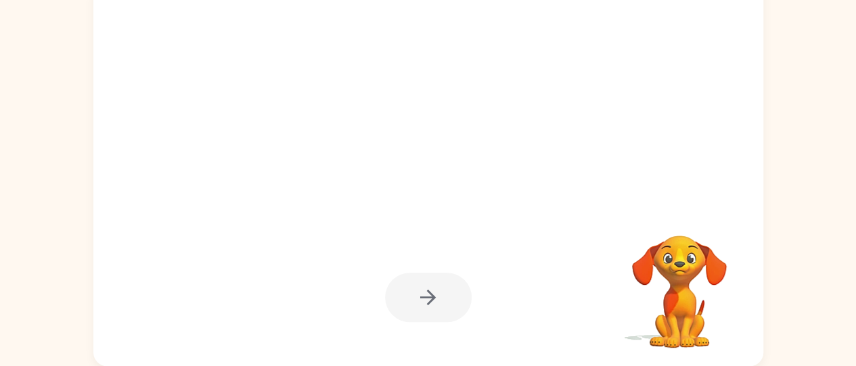
click at [423, 296] on div at bounding box center [428, 297] width 87 height 49
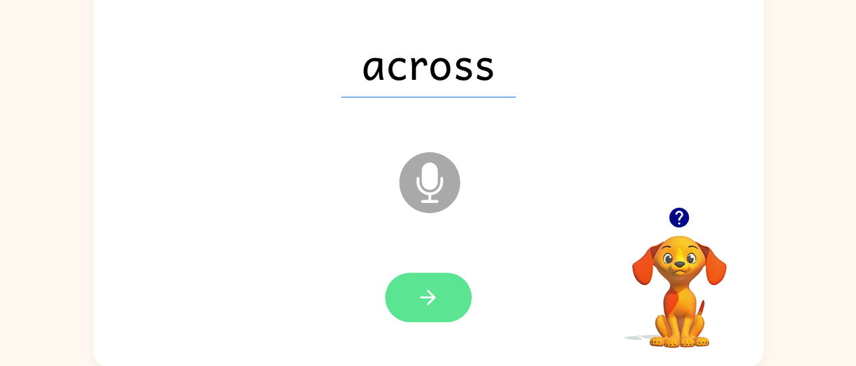
click at [420, 305] on icon "button" at bounding box center [428, 298] width 24 height 24
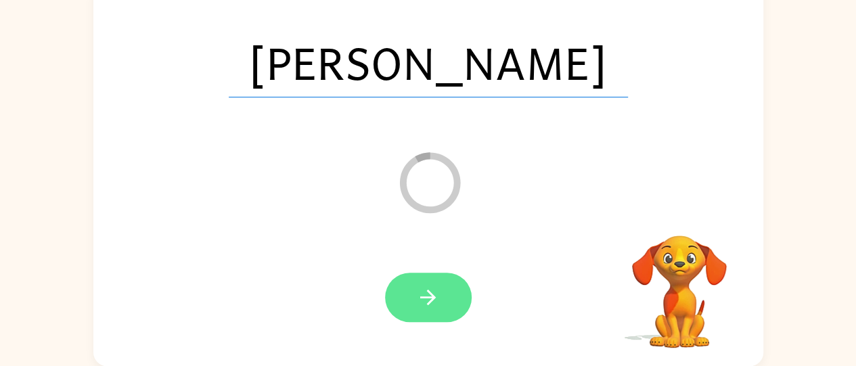
click at [463, 314] on button "button" at bounding box center [428, 297] width 87 height 49
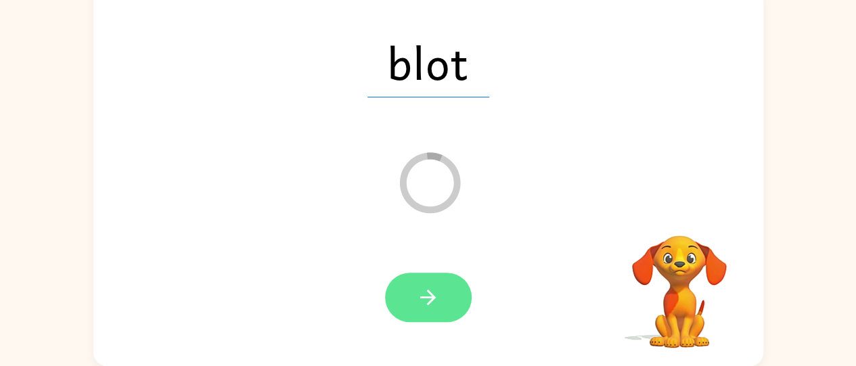
click at [424, 280] on button "button" at bounding box center [428, 297] width 87 height 49
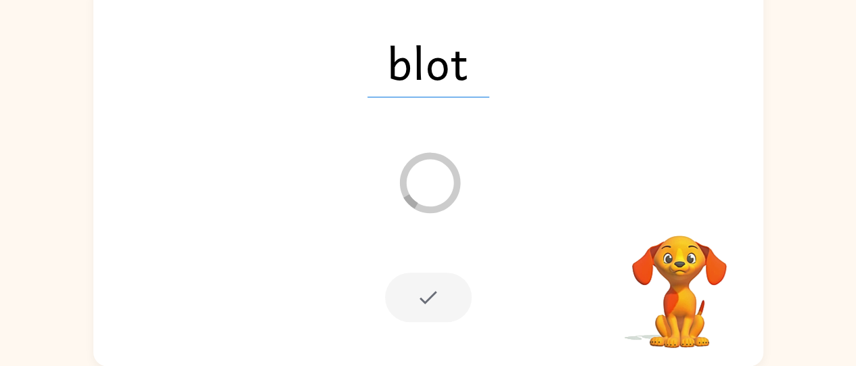
click at [411, 289] on div at bounding box center [428, 297] width 87 height 49
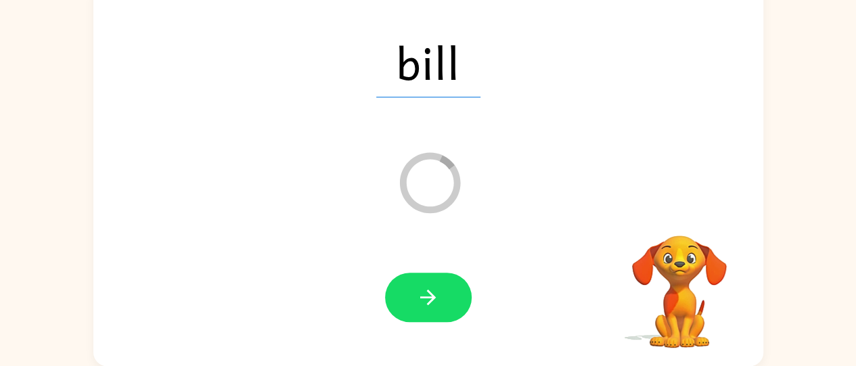
scroll to position [107, 0]
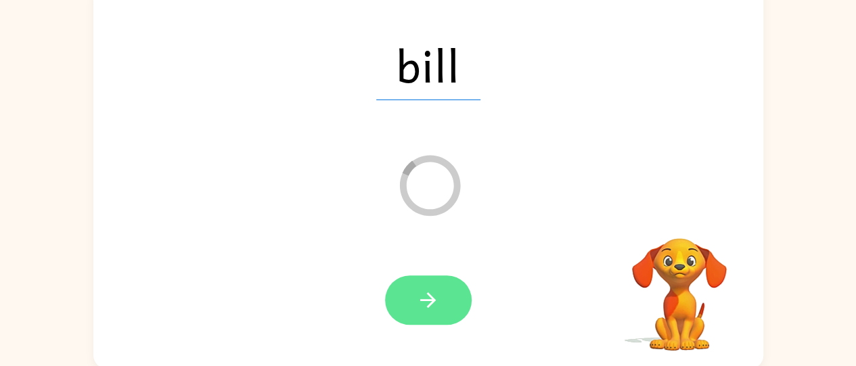
click at [412, 308] on button "button" at bounding box center [428, 299] width 87 height 49
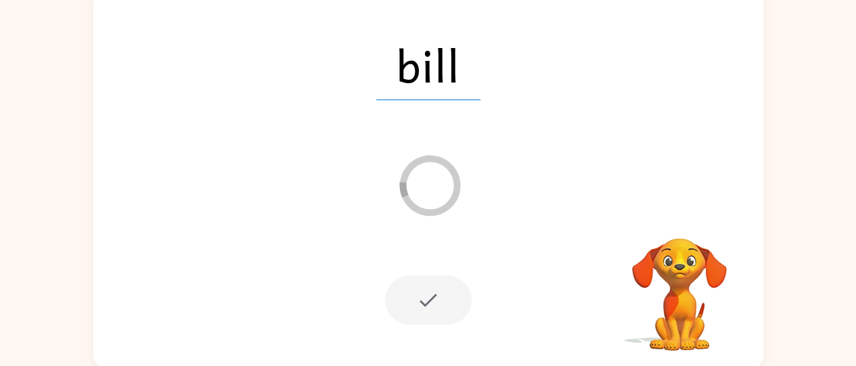
click at [421, 305] on div at bounding box center [428, 299] width 87 height 49
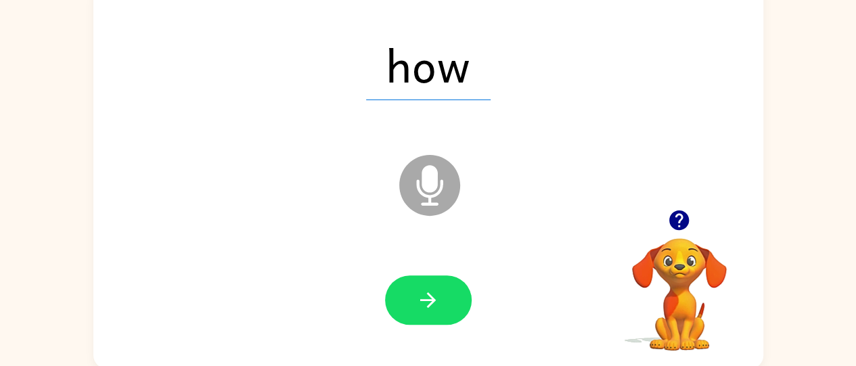
scroll to position [110, 0]
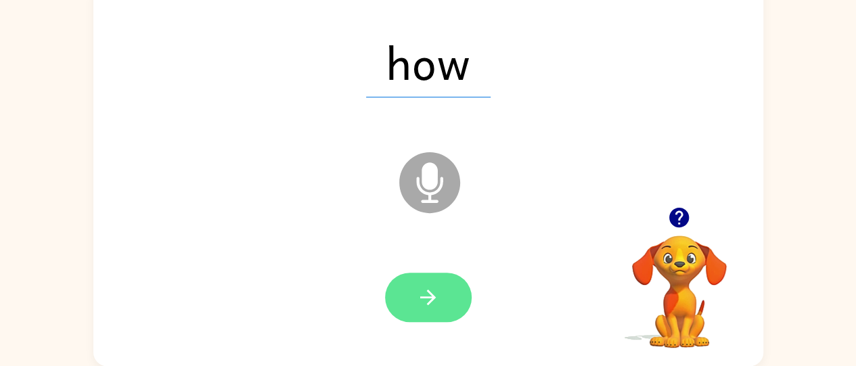
click at [413, 301] on button "button" at bounding box center [428, 297] width 87 height 49
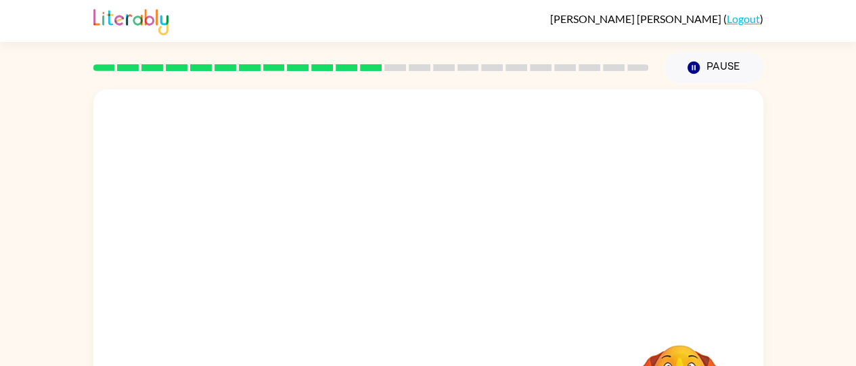
scroll to position [31, 0]
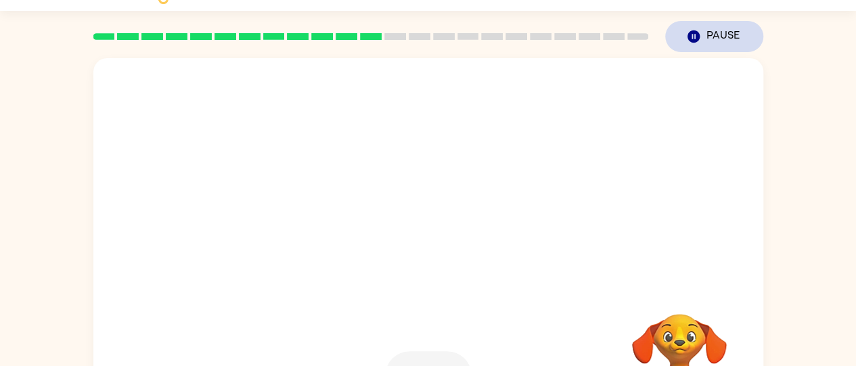
click at [686, 34] on icon "Pause" at bounding box center [693, 36] width 15 height 15
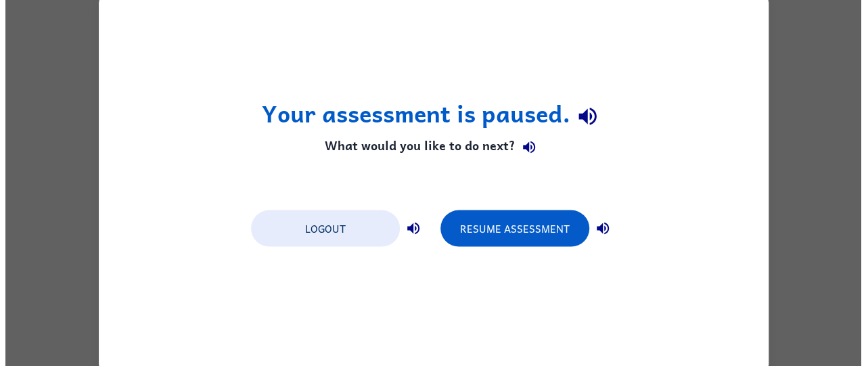
scroll to position [0, 0]
